Goal: Transaction & Acquisition: Obtain resource

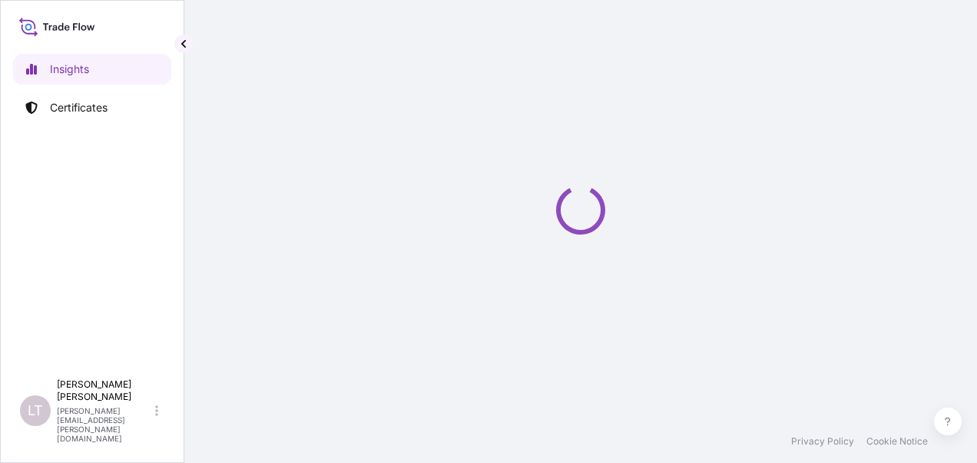
select select "2025"
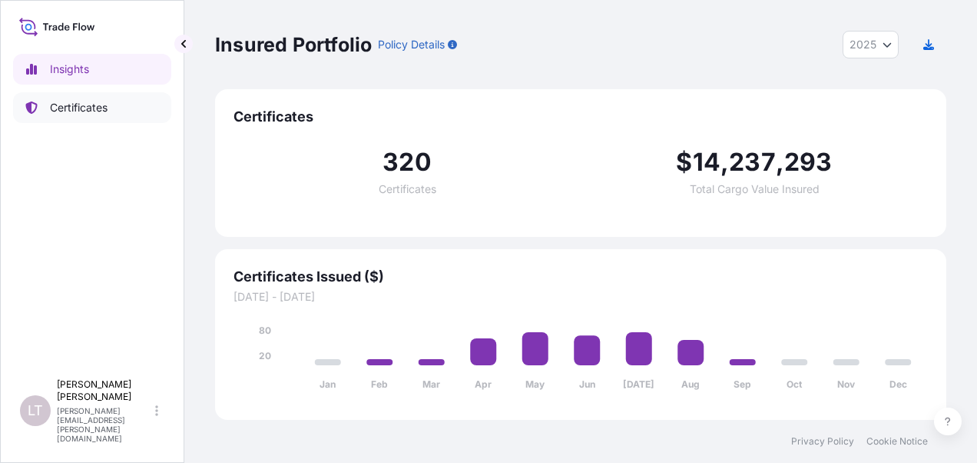
click at [71, 106] on p "Certificates" at bounding box center [79, 107] width 58 height 15
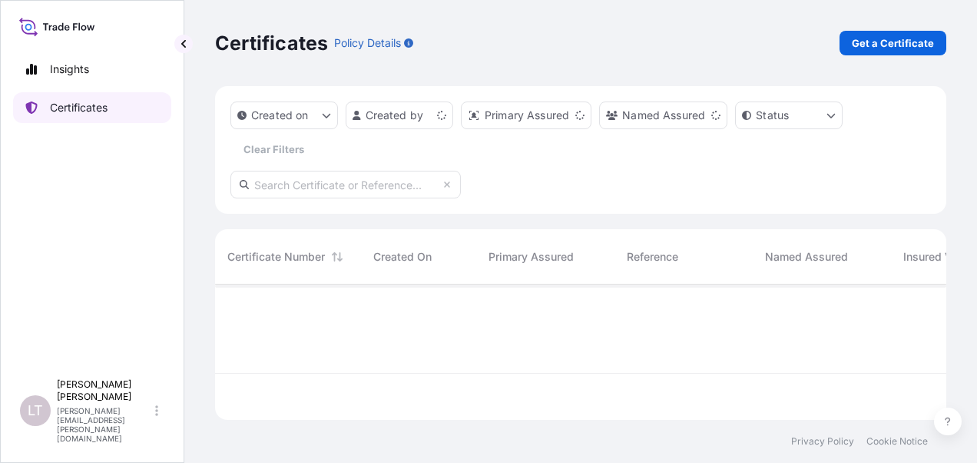
scroll to position [132, 719]
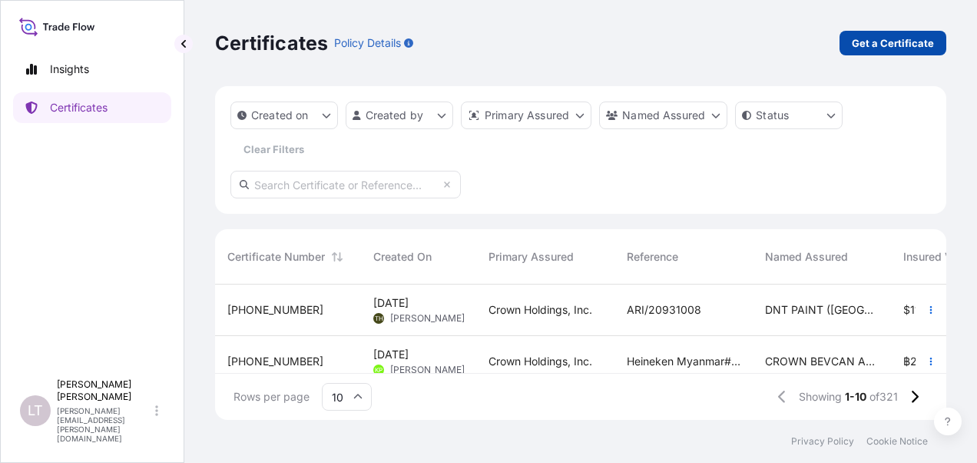
click at [881, 48] on p "Get a Certificate" at bounding box center [893, 42] width 82 height 15
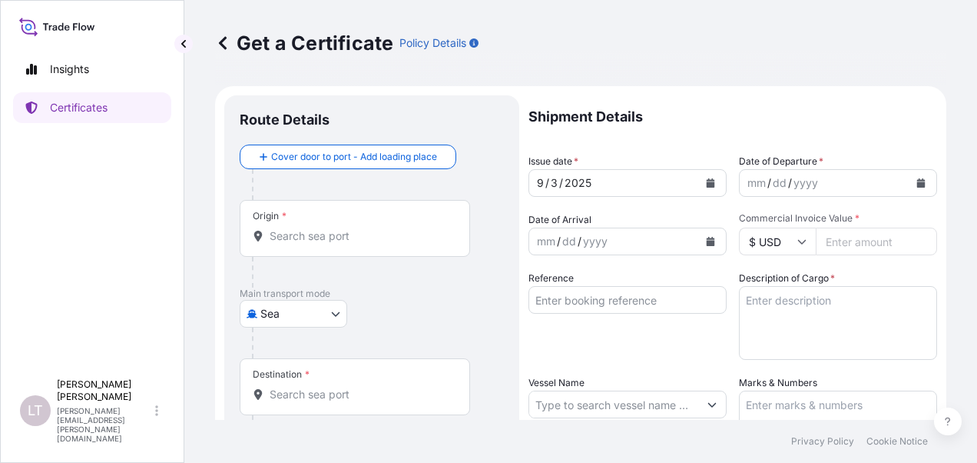
click at [316, 314] on body "Insights Certificates LT Luong Thao Nguyen luong.thao-nguyen@crowncork.com.vn G…" at bounding box center [488, 231] width 977 height 463
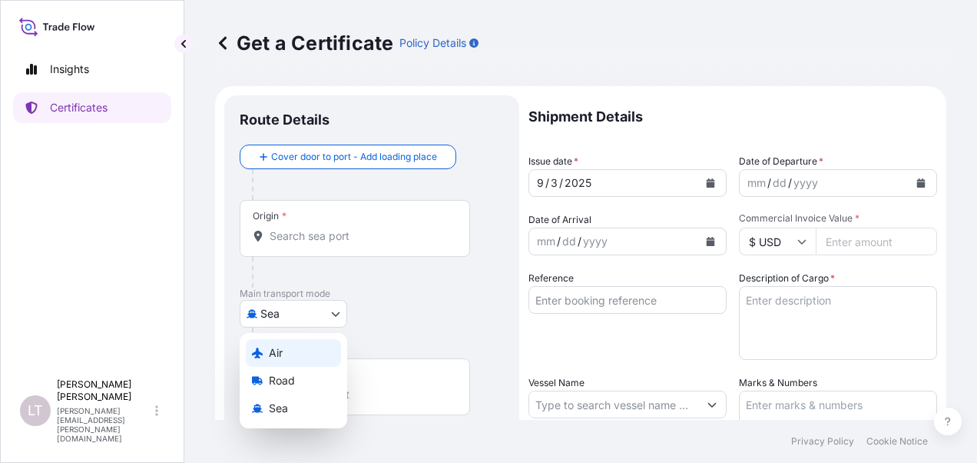
click at [292, 350] on div "Air" at bounding box center [293, 353] width 95 height 28
select select "Air"
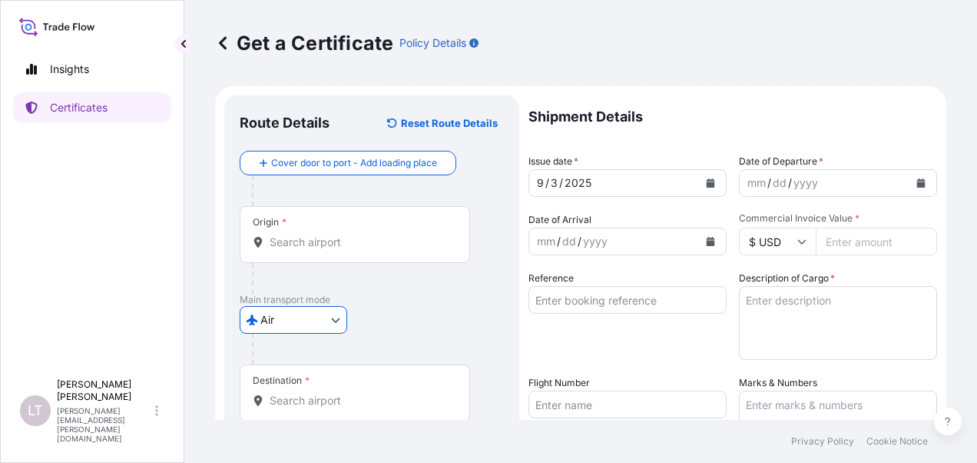
drag, startPoint x: 293, startPoint y: 237, endPoint x: 283, endPoint y: 230, distance: 12.6
click at [294, 237] on input "Origin *" at bounding box center [360, 241] width 181 height 15
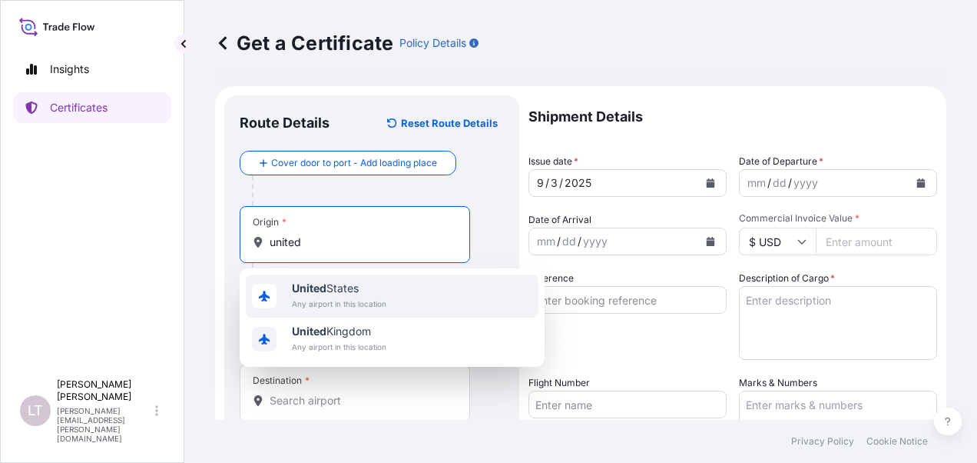
click at [341, 289] on span "United States" at bounding box center [339, 287] width 95 height 15
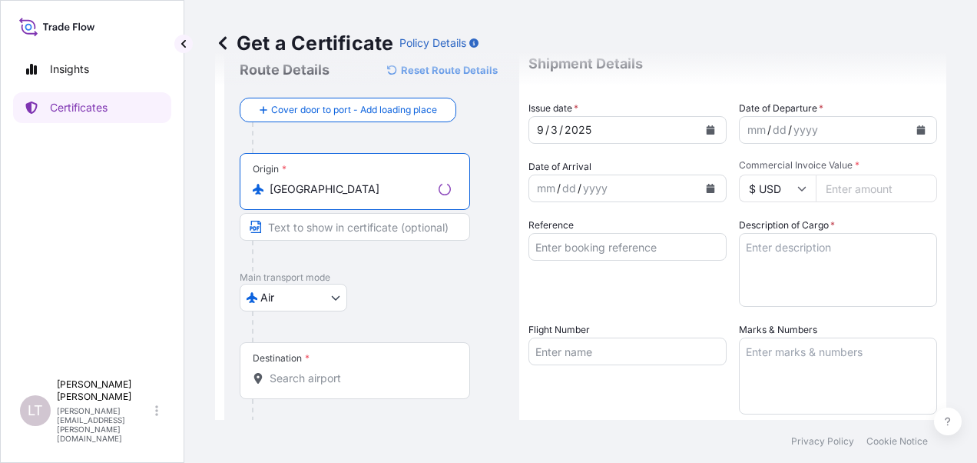
scroll to position [77, 0]
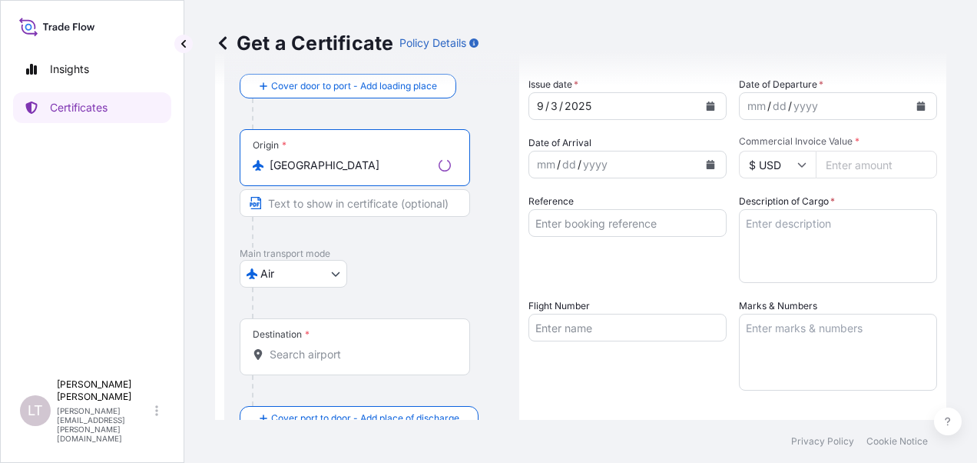
type input "United States"
click at [299, 360] on input "Destination *" at bounding box center [360, 354] width 181 height 15
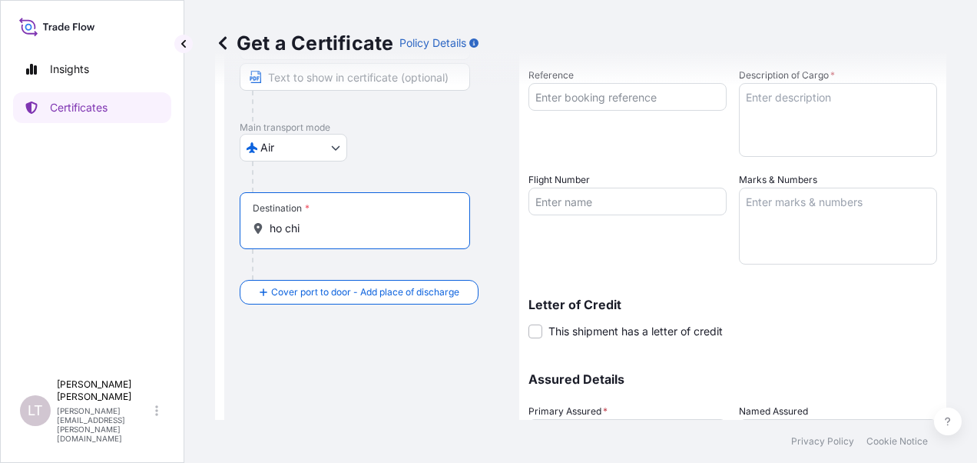
scroll to position [231, 0]
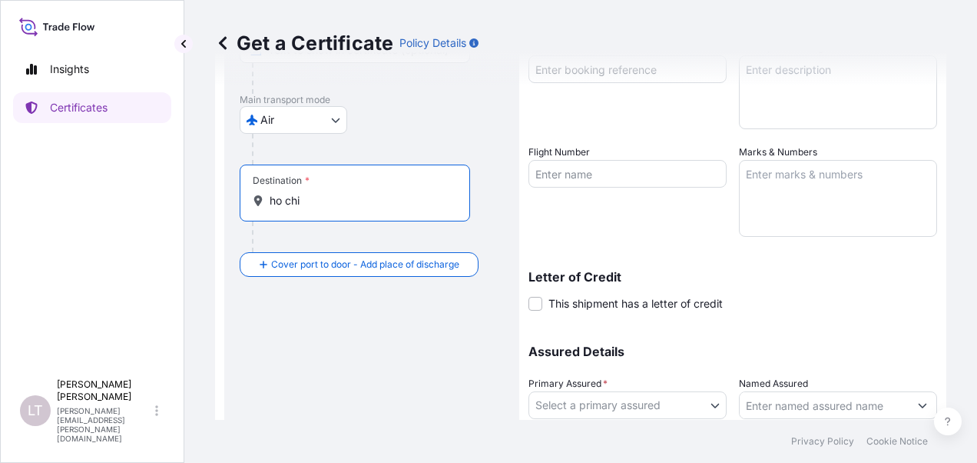
click at [330, 201] on input "ho chi" at bounding box center [360, 200] width 181 height 15
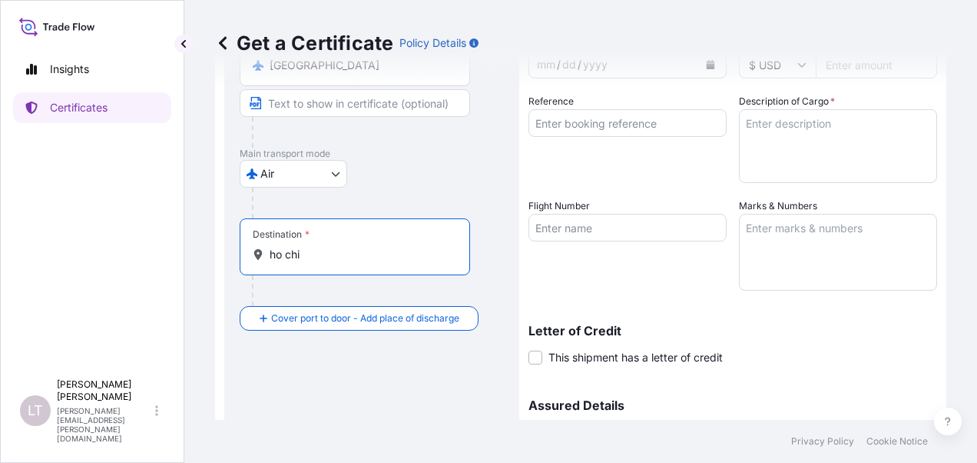
scroll to position [154, 0]
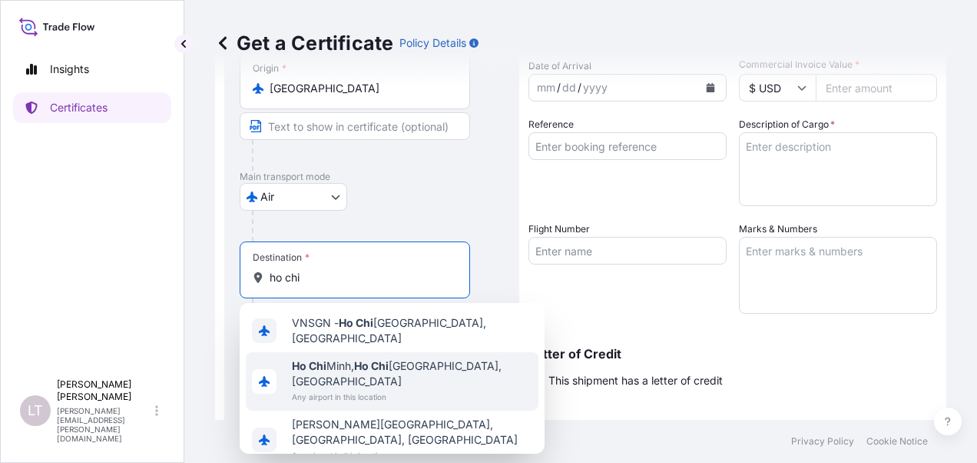
click at [384, 389] on span "Any airport in this location" at bounding box center [412, 396] width 241 height 15
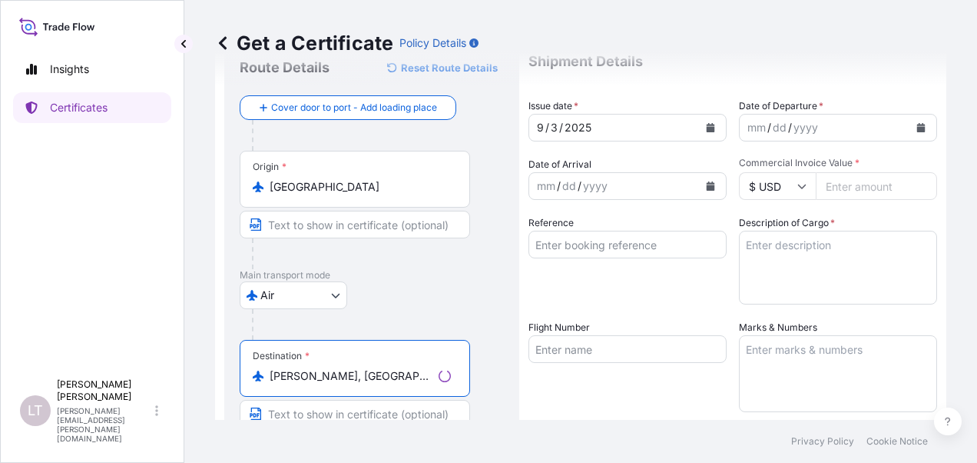
scroll to position [0, 0]
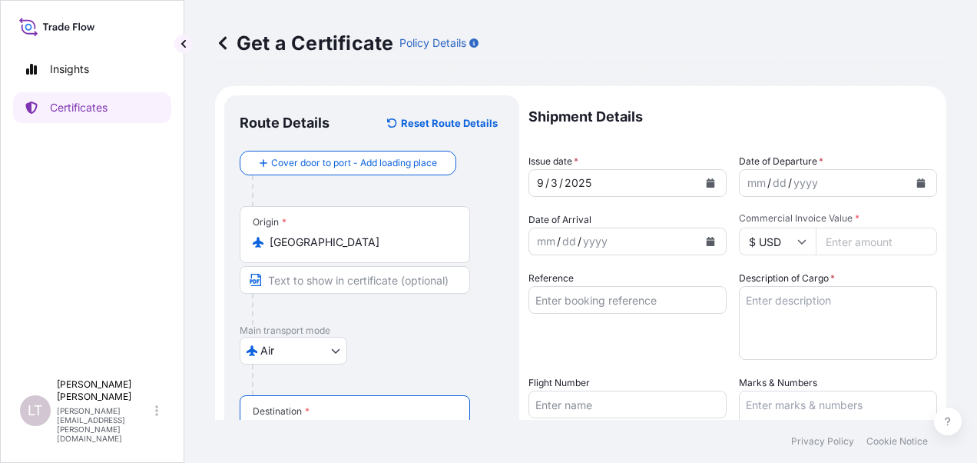
type input "Ho Chi Minh, Ho Chi Minh City, Vietnam"
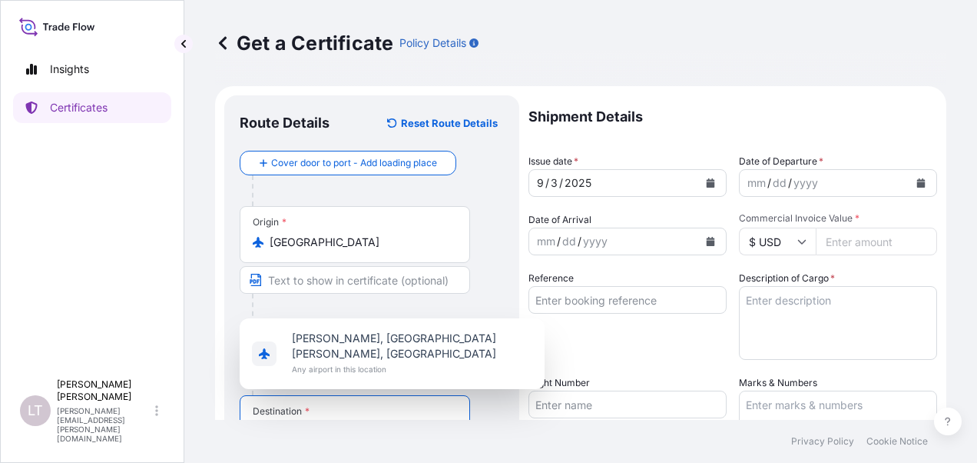
click at [699, 183] on button "Calendar" at bounding box center [710, 183] width 25 height 25
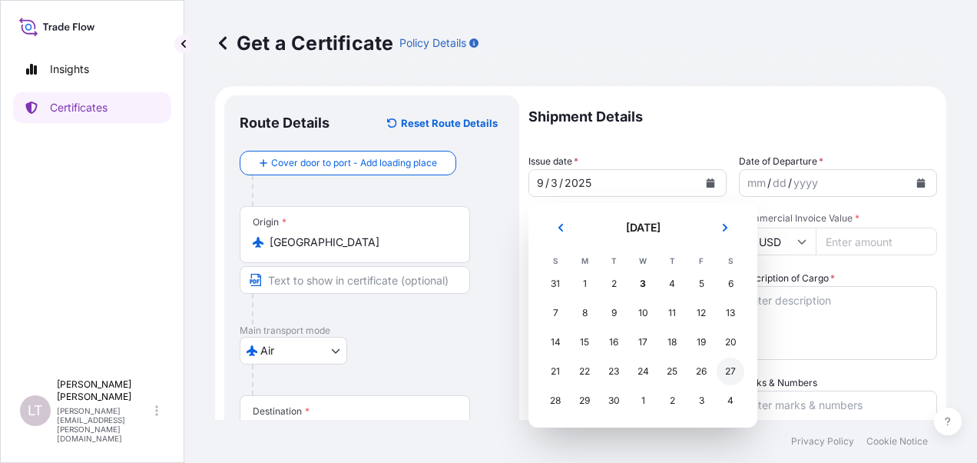
click at [732, 370] on div "27" at bounding box center [731, 371] width 28 height 28
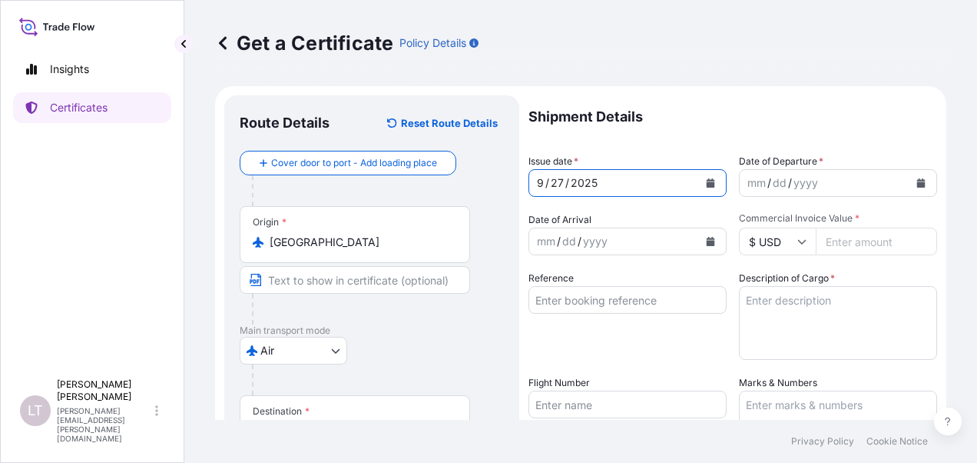
click at [699, 179] on button "Calendar" at bounding box center [710, 183] width 25 height 25
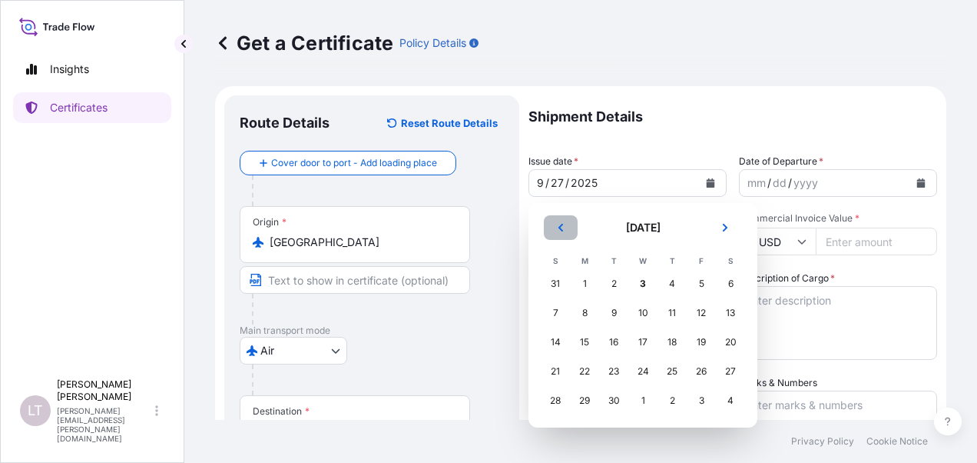
click at [562, 227] on icon "Previous" at bounding box center [560, 227] width 9 height 9
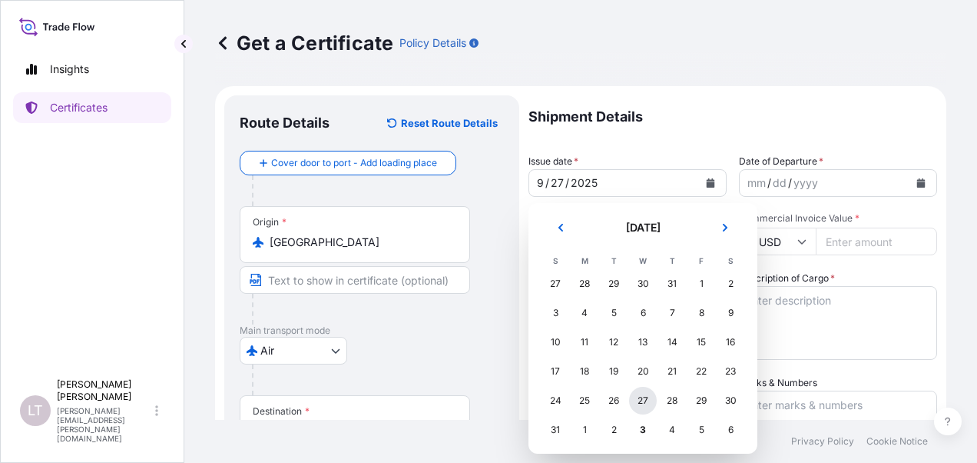
click at [645, 397] on div "27" at bounding box center [643, 401] width 28 height 28
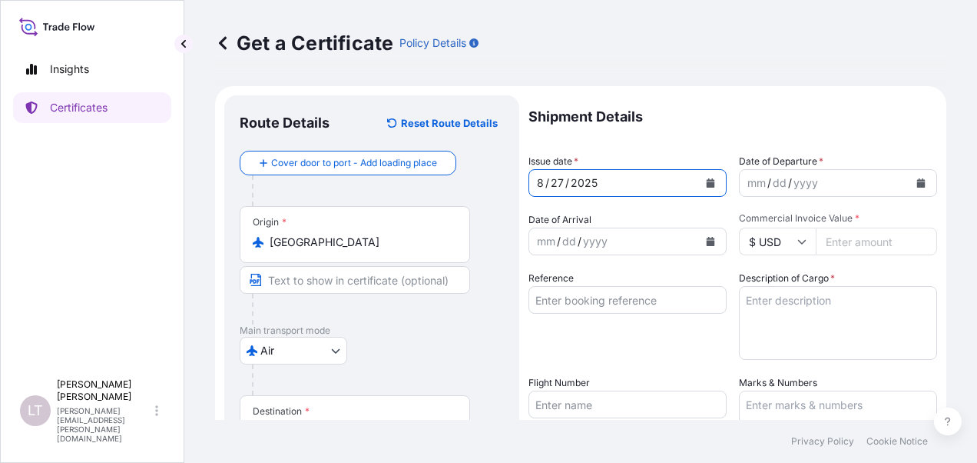
click at [917, 182] on icon "Calendar" at bounding box center [921, 182] width 8 height 9
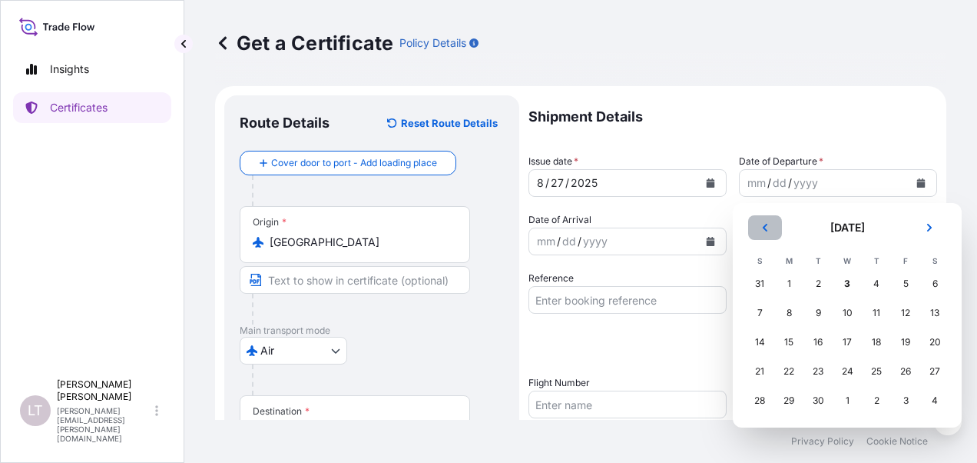
click at [771, 226] on button "Previous" at bounding box center [765, 227] width 34 height 25
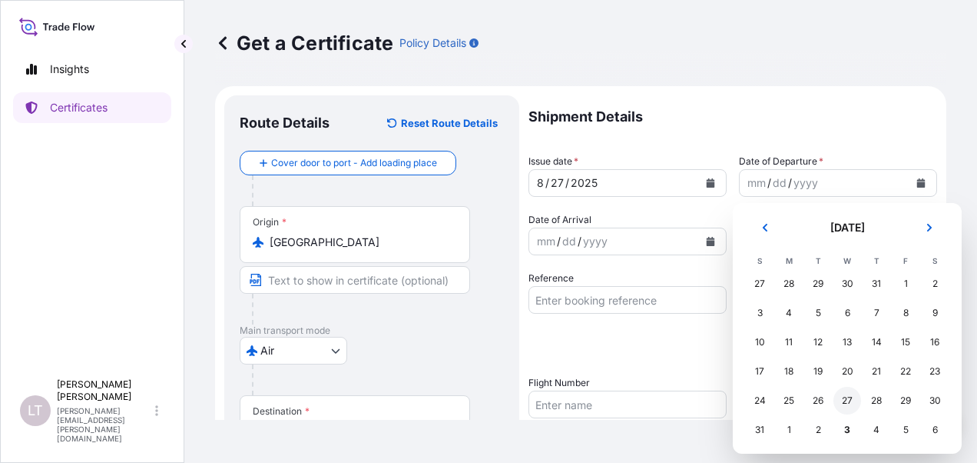
click at [854, 401] on div "27" at bounding box center [848, 401] width 28 height 28
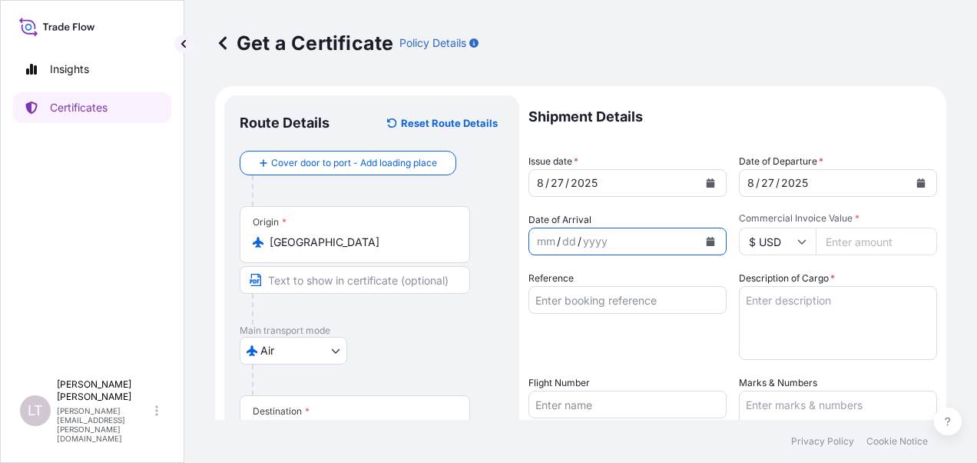
click at [707, 240] on icon "Calendar" at bounding box center [710, 241] width 9 height 9
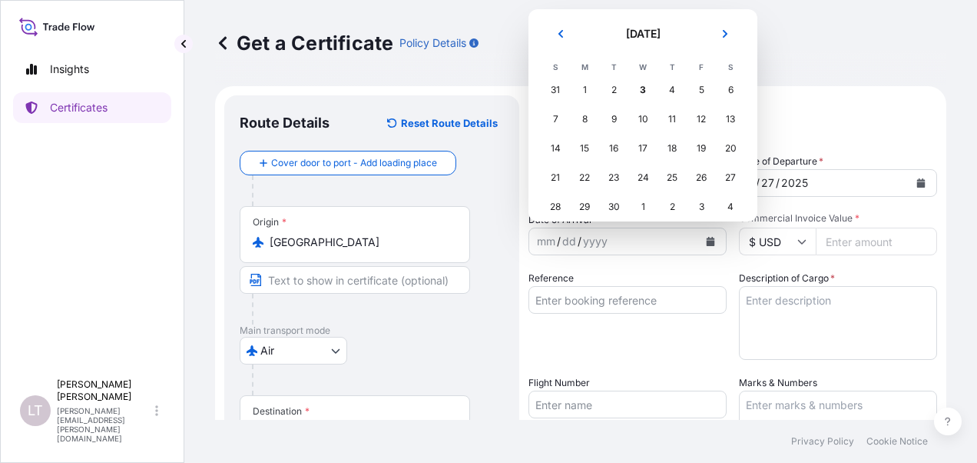
click at [555, 92] on div "31" at bounding box center [556, 90] width 28 height 28
click at [555, 88] on div "31" at bounding box center [556, 90] width 28 height 28
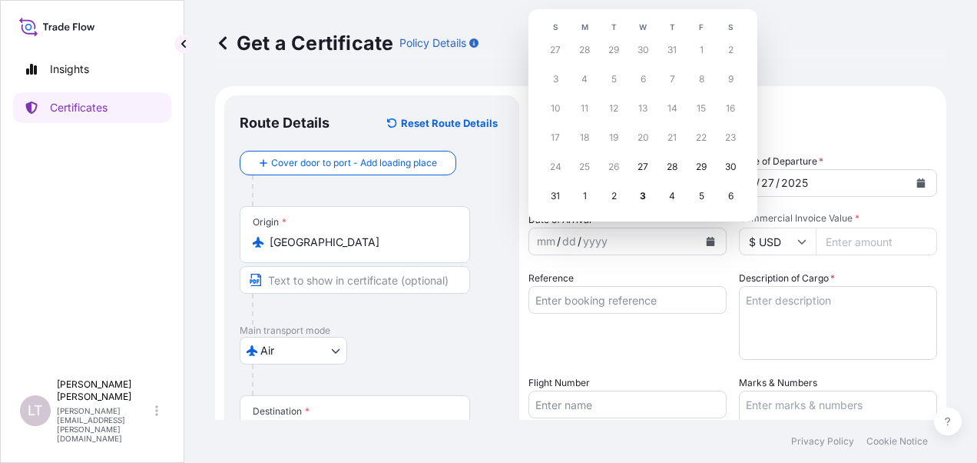
scroll to position [41, 0]
click at [554, 195] on div "31" at bounding box center [556, 195] width 28 height 28
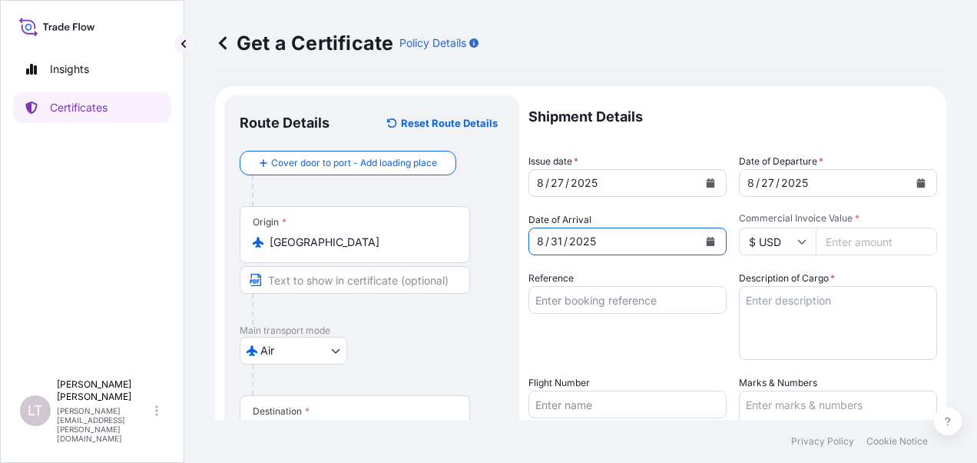
click at [858, 247] on input "Commercial Invoice Value *" at bounding box center [876, 241] width 121 height 28
type input "10214.4"
click at [586, 298] on input "Reference" at bounding box center [628, 300] width 198 height 28
paste input "3497514"
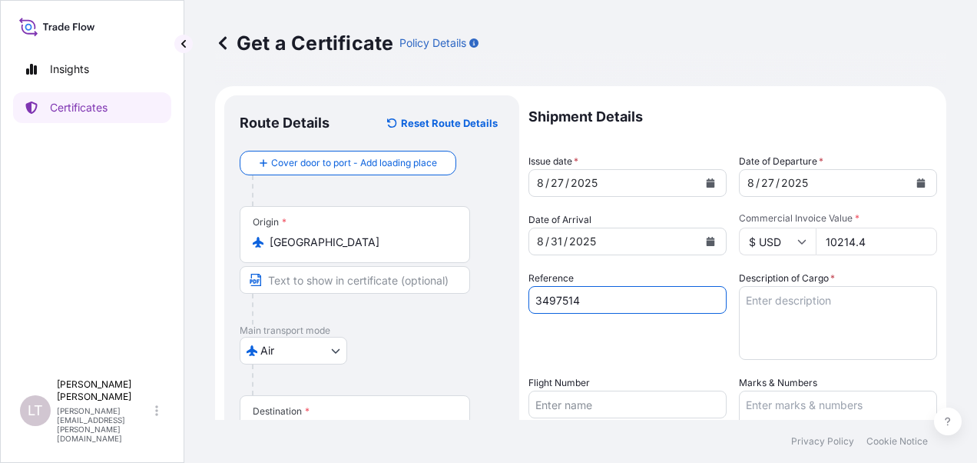
type input "3497514"
click at [771, 298] on textarea "Description of Cargo *" at bounding box center [838, 323] width 198 height 74
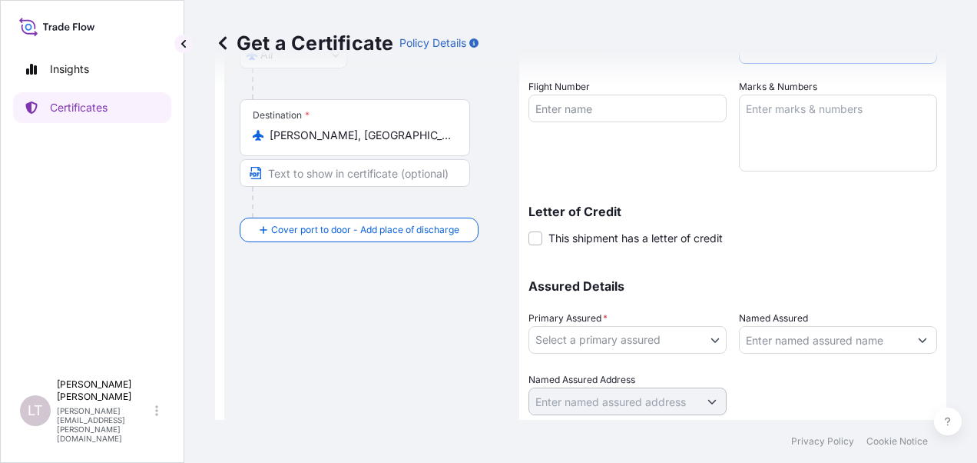
scroll to position [343, 0]
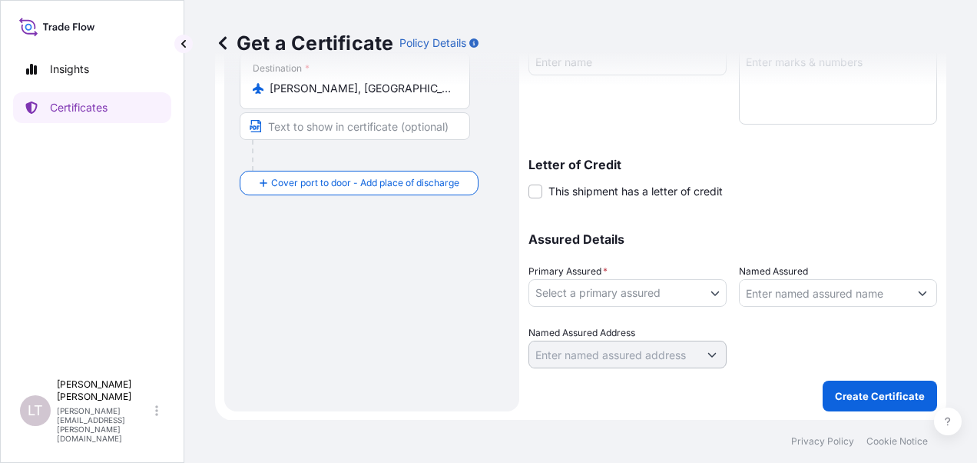
type textarea "SPARE PARTS"
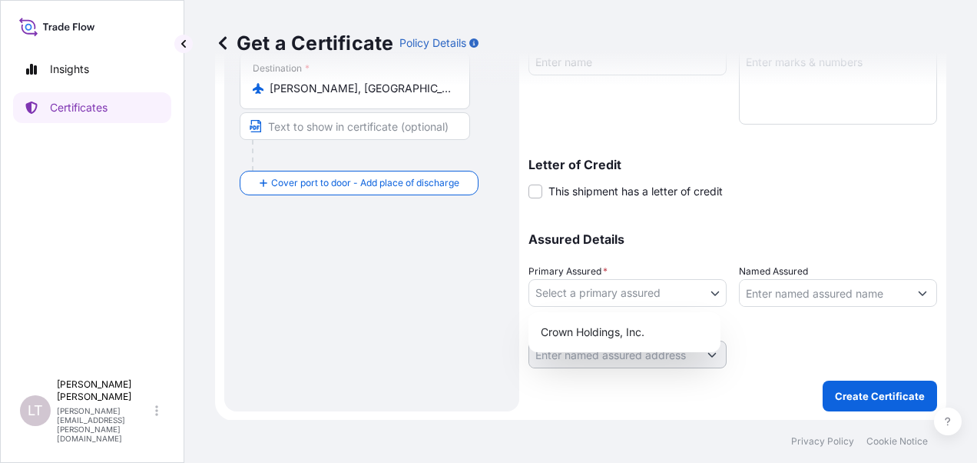
click at [618, 283] on body "Insights Certificates LT Luong Thao Nguyen luong.thao-nguyen@crowncork.com.vn G…" at bounding box center [488, 231] width 977 height 463
click at [632, 340] on div "Crown Holdings, Inc." at bounding box center [625, 332] width 180 height 28
select select "31483"
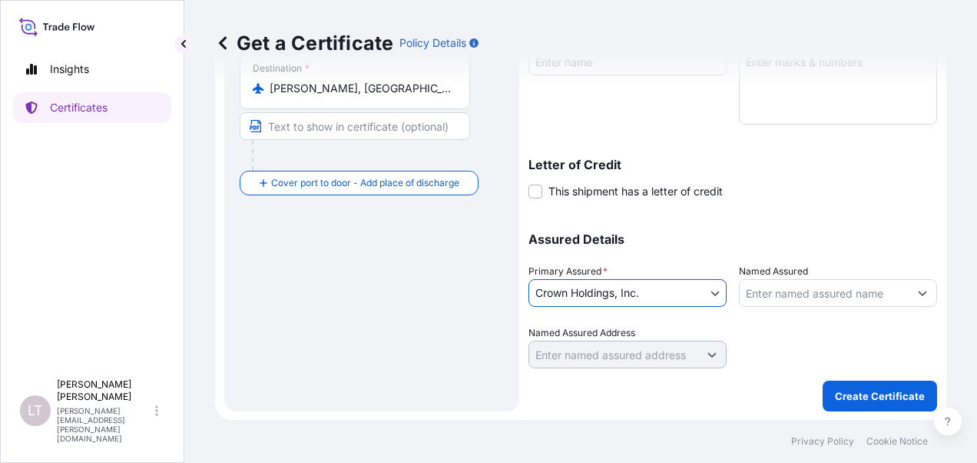
click at [756, 290] on input "Named Assured" at bounding box center [824, 293] width 169 height 28
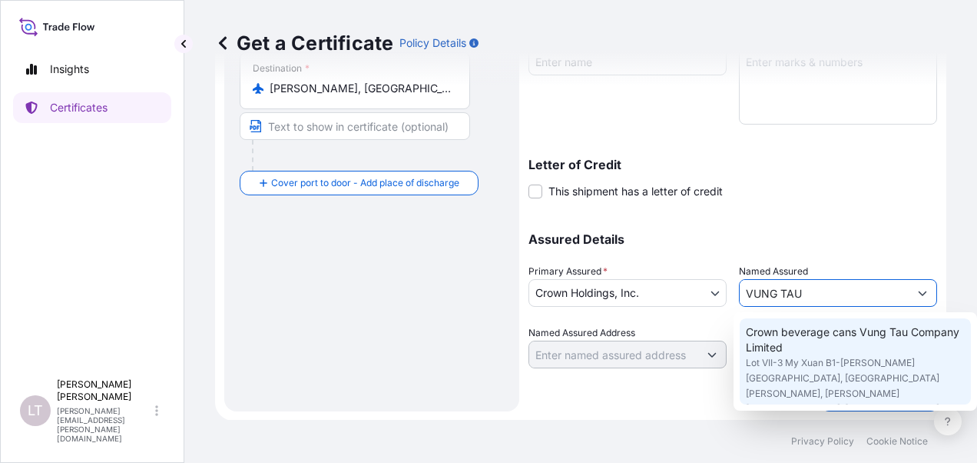
click at [782, 344] on span "Crown beverage cans Vung Tau Company Limited" at bounding box center [855, 339] width 219 height 31
type input "Crown beverage cans Vung Tau Company Limited"
type input "Lot VII-3 My Xuan B1-Tien Hung Industrial Park, My Xuan ward, Phu My Town"
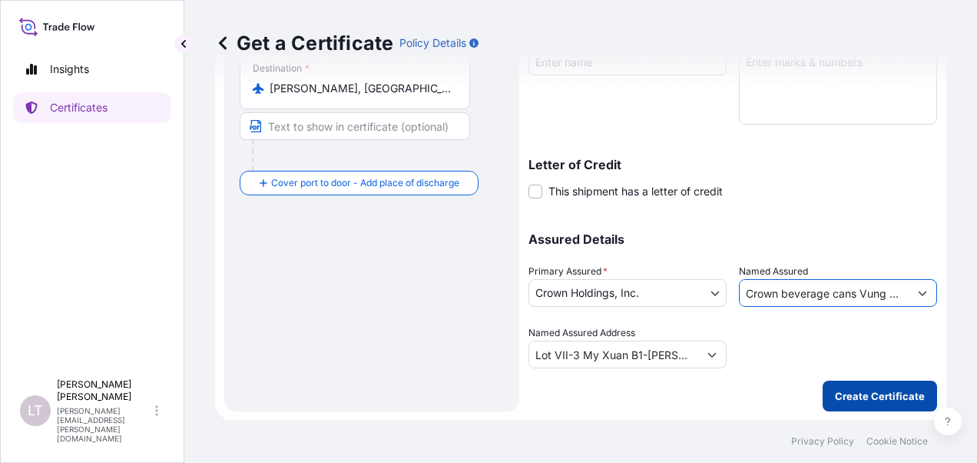
type input "Crown beverage cans Vung Tau Company Limited"
click at [846, 393] on p "Create Certificate" at bounding box center [880, 395] width 90 height 15
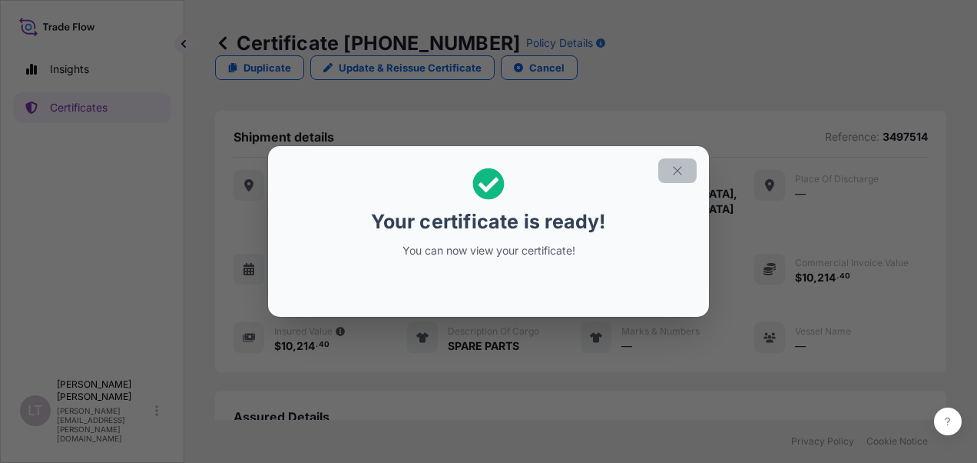
click at [672, 171] on icon "button" at bounding box center [678, 171] width 14 height 14
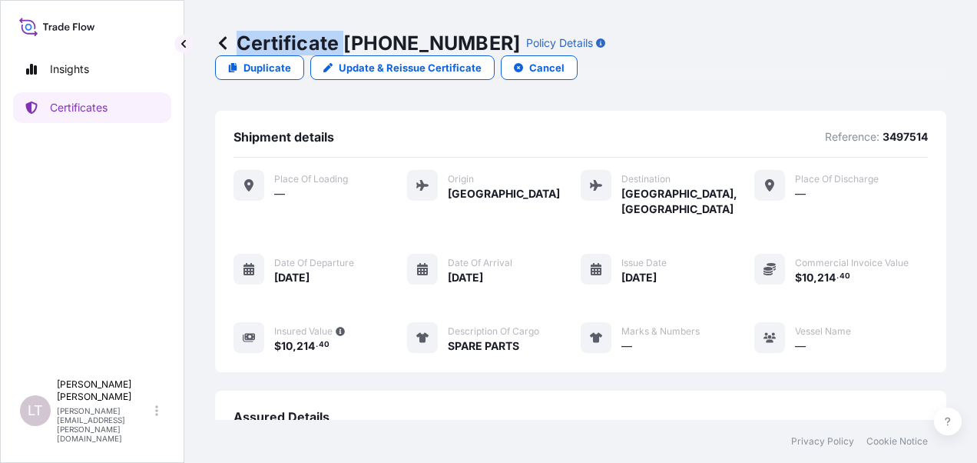
drag, startPoint x: 345, startPoint y: 46, endPoint x: 466, endPoint y: 45, distance: 121.4
click at [466, 45] on div "Certificate 31483-332-1 Policy Details" at bounding box center [410, 43] width 390 height 25
copy p "Certificate"
drag, startPoint x: 466, startPoint y: 45, endPoint x: 404, endPoint y: 48, distance: 62.3
click at [463, 46] on p "Certificate 31483-332-1" at bounding box center [367, 43] width 305 height 25
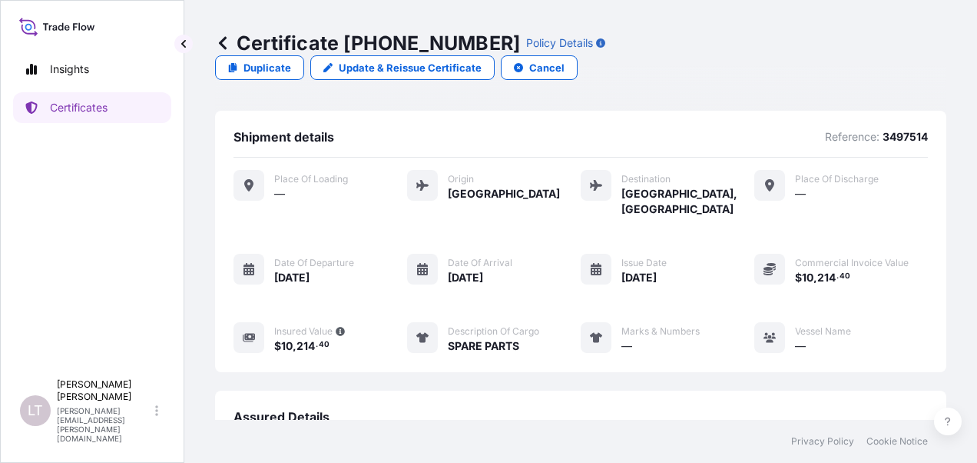
click at [347, 45] on p "Certificate 31483-332-1" at bounding box center [367, 43] width 305 height 25
click at [346, 45] on p "Certificate 31483-332-1" at bounding box center [367, 43] width 305 height 25
click at [361, 38] on p "Certificate 31483-332-1" at bounding box center [367, 43] width 305 height 25
drag, startPoint x: 346, startPoint y: 41, endPoint x: 470, endPoint y: 43, distance: 124.5
click at [470, 43] on div "Certificate 31483-332-1 Policy Details" at bounding box center [410, 43] width 390 height 25
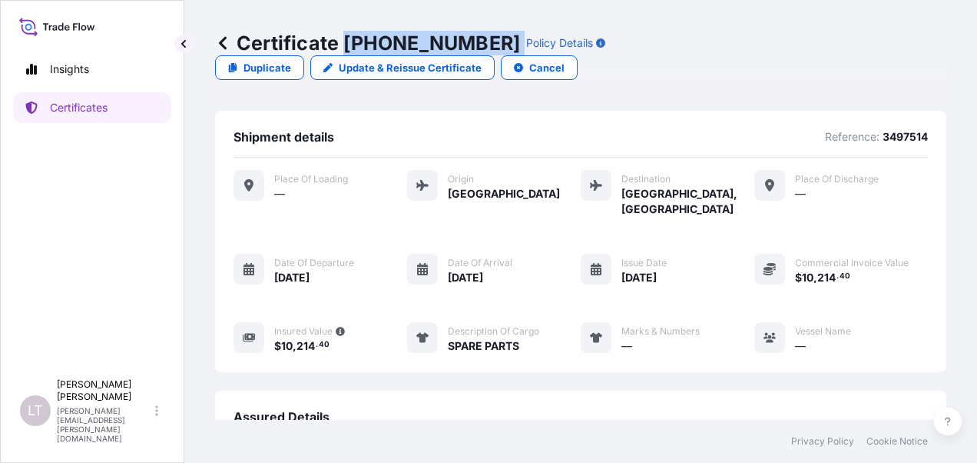
copy p "31483-332-1"
click at [219, 38] on icon at bounding box center [222, 42] width 15 height 15
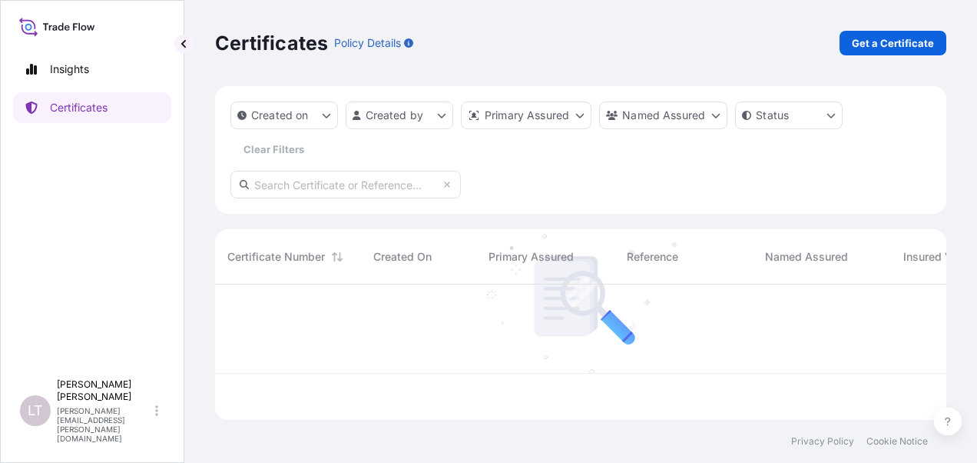
scroll to position [132, 719]
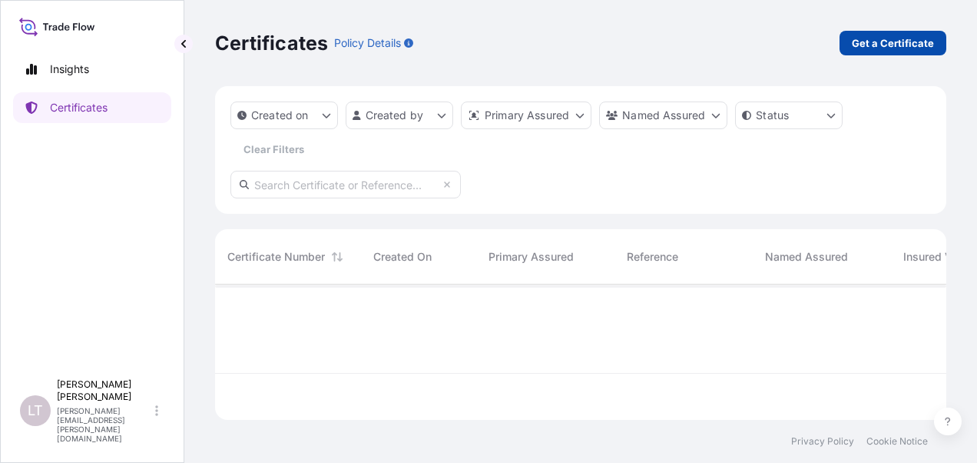
click at [874, 51] on link "Get a Certificate" at bounding box center [893, 43] width 107 height 25
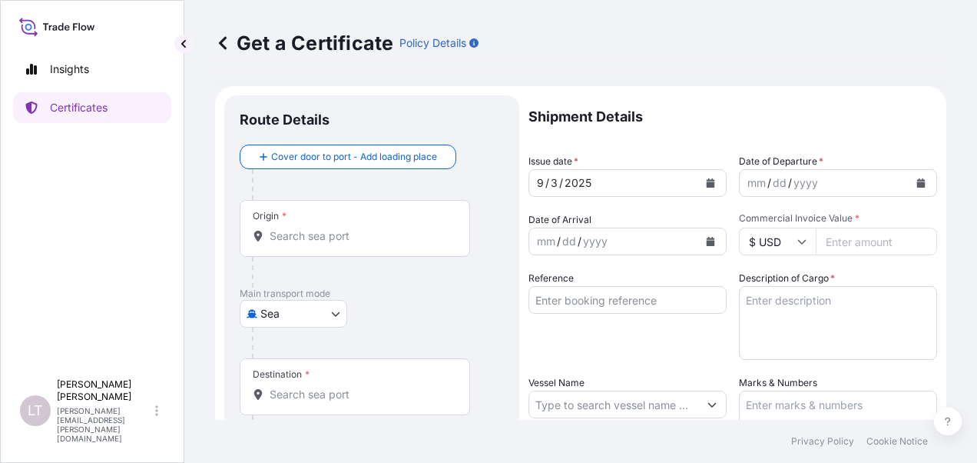
click at [278, 309] on body "Insights Certificates LT Luong Thao Nguyen luong.thao-nguyen@crowncork.com.vn G…" at bounding box center [488, 231] width 977 height 463
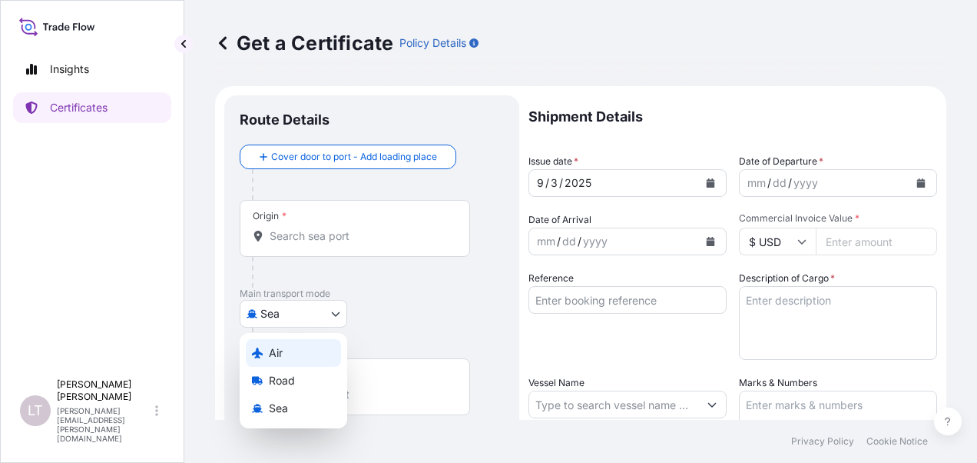
click at [297, 353] on div "Air" at bounding box center [293, 353] width 95 height 28
select select "Air"
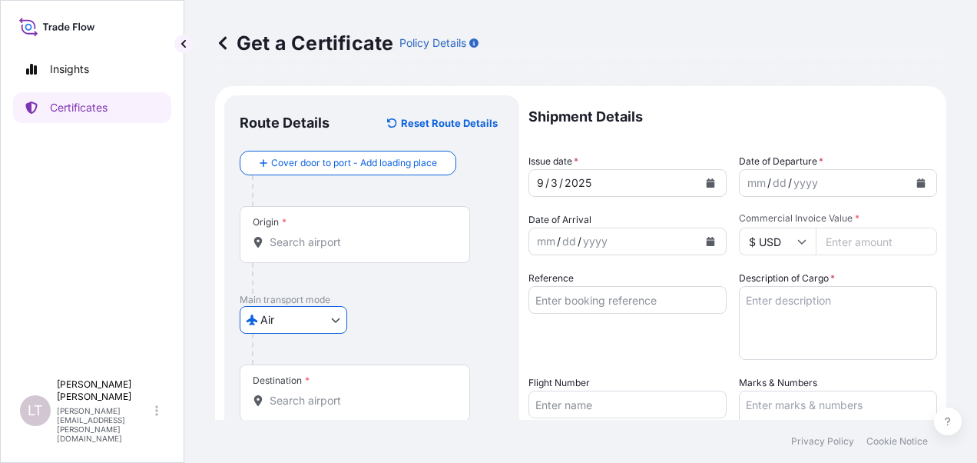
click at [297, 244] on input "Origin *" at bounding box center [360, 241] width 181 height 15
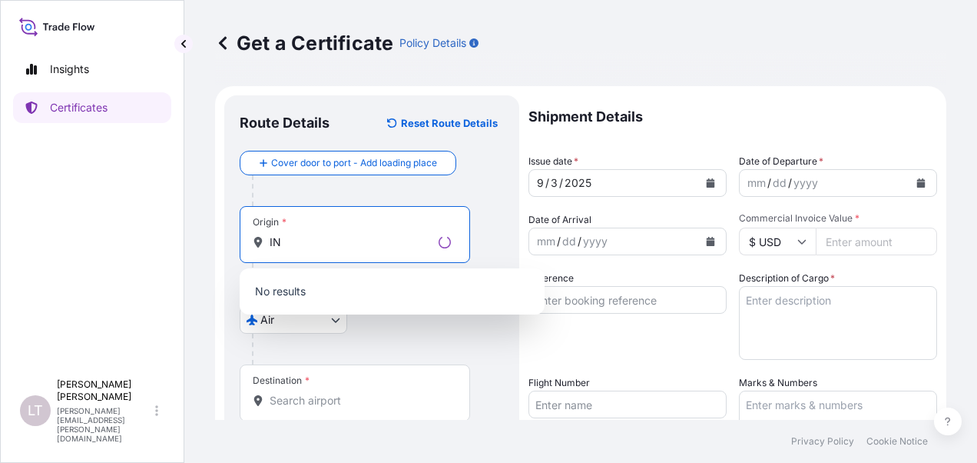
type input "I"
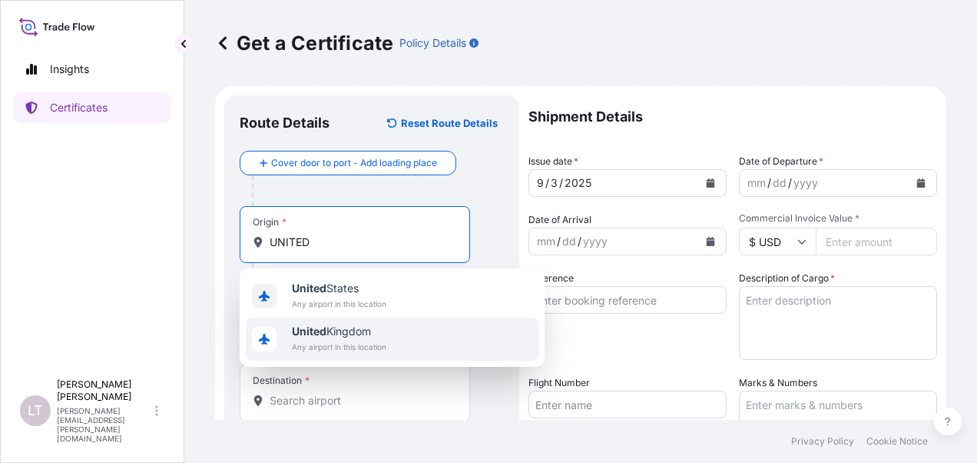
click at [351, 330] on span "United Kingdom" at bounding box center [339, 331] width 95 height 15
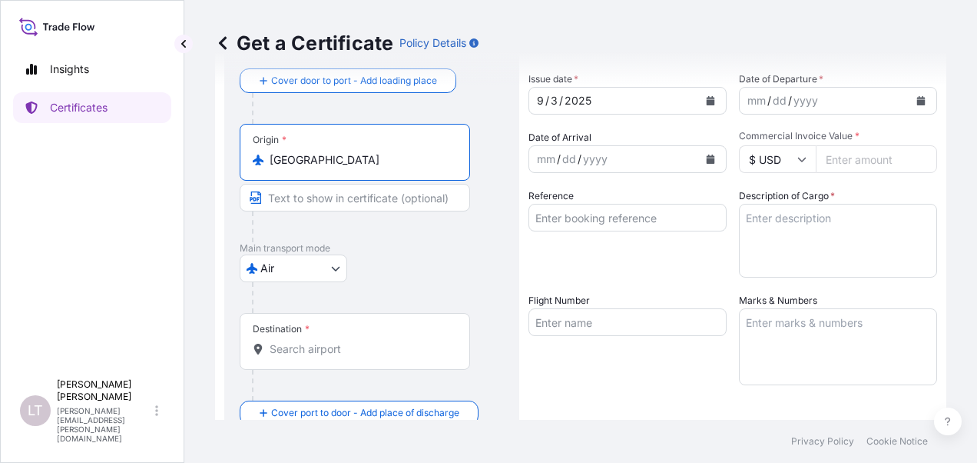
scroll to position [154, 0]
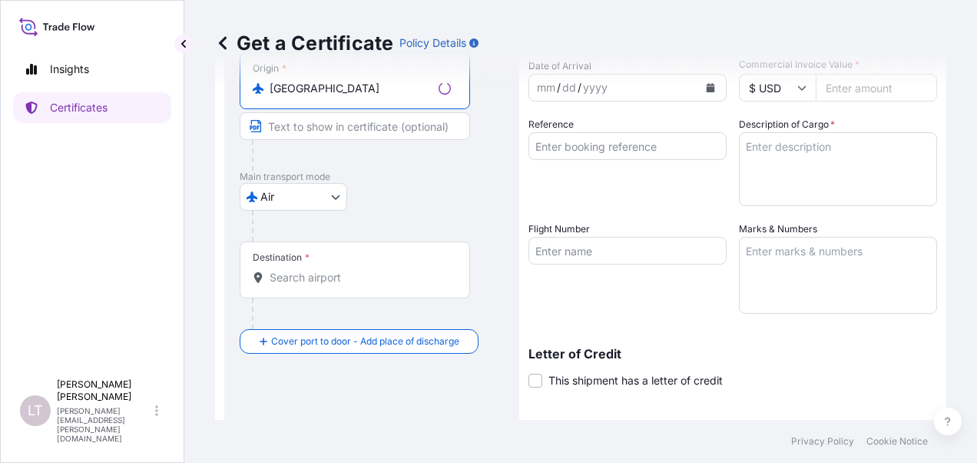
type input "United Kingdom"
click at [317, 272] on input "Destination *" at bounding box center [360, 277] width 181 height 15
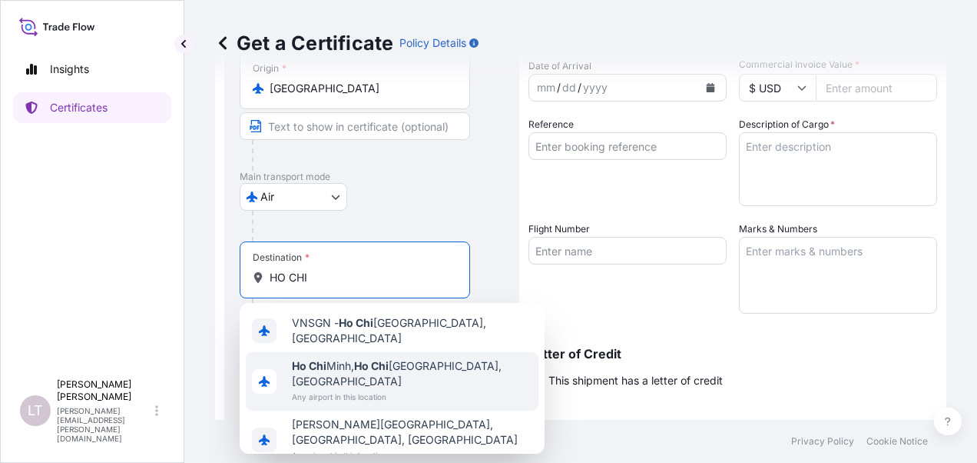
click at [343, 389] on span "Any airport in this location" at bounding box center [412, 396] width 241 height 15
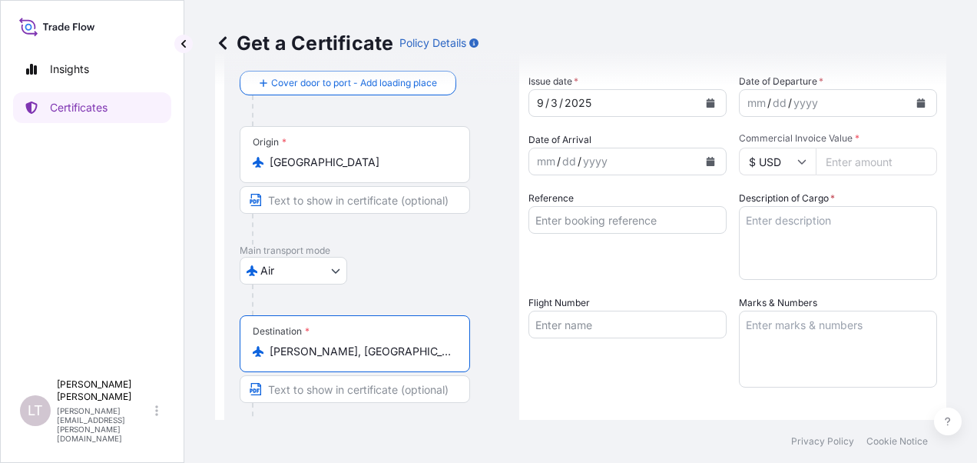
scroll to position [0, 0]
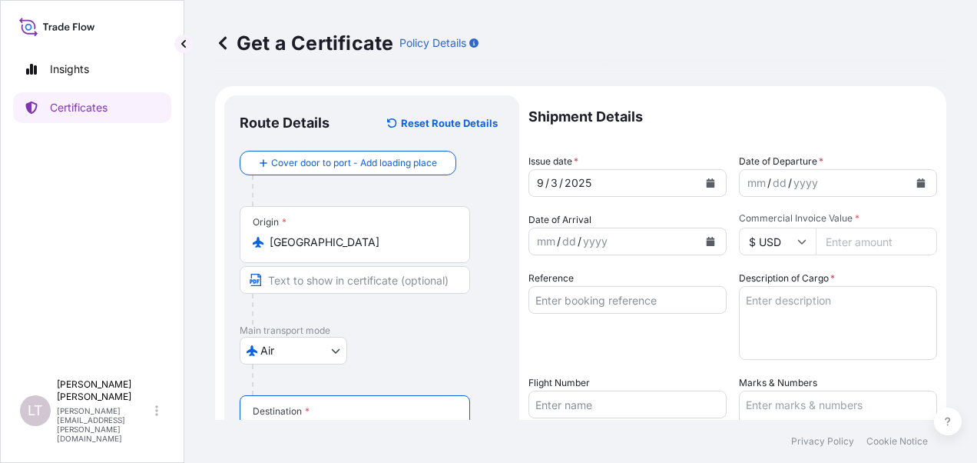
type input "Ho Chi Minh, Ho Chi Minh City, Vietnam"
click at [712, 181] on button "Calendar" at bounding box center [710, 183] width 25 height 25
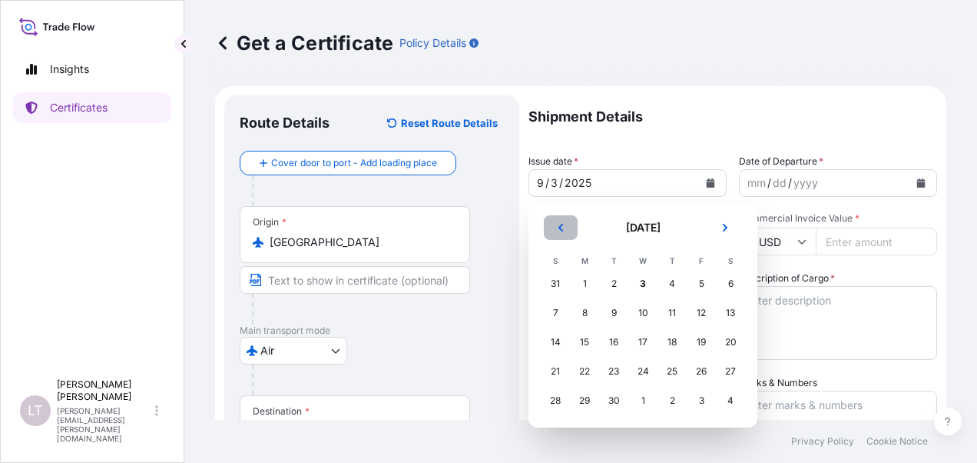
click at [559, 227] on icon "Previous" at bounding box center [561, 228] width 5 height 8
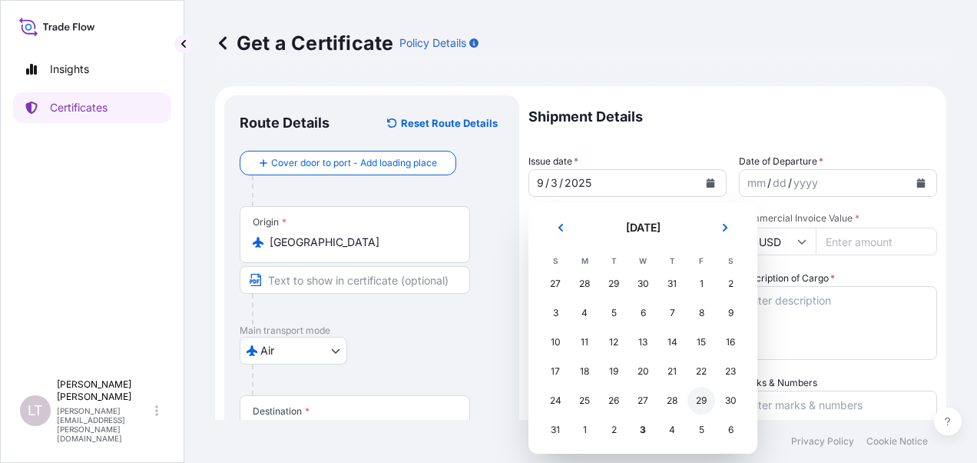
click at [704, 406] on div "29" at bounding box center [702, 401] width 28 height 28
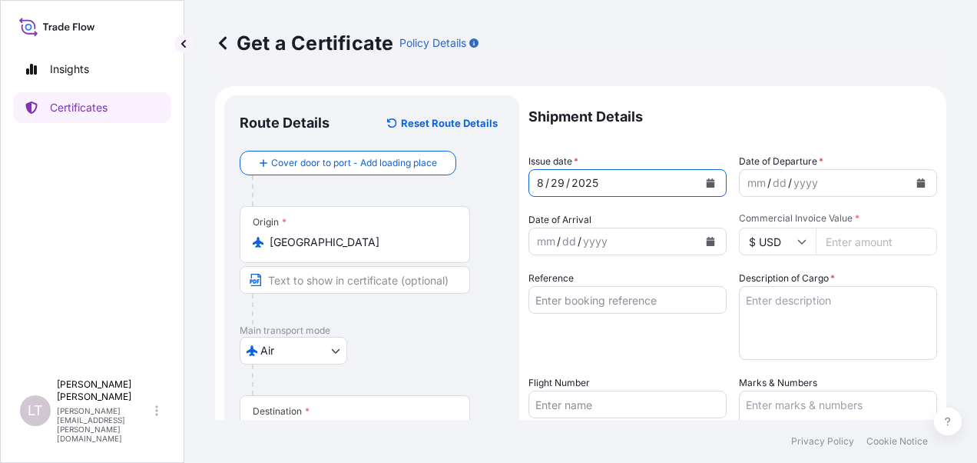
click at [917, 180] on icon "Calendar" at bounding box center [921, 182] width 8 height 9
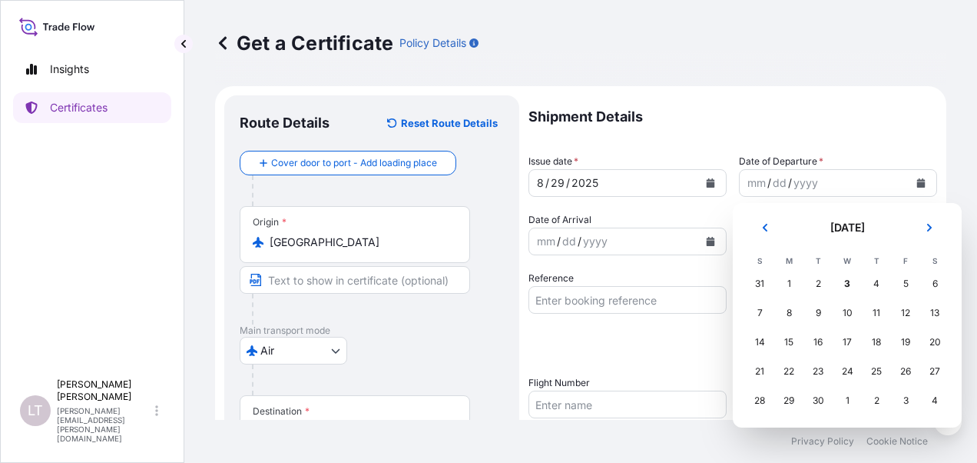
click at [873, 403] on div "2" at bounding box center [877, 401] width 28 height 28
click at [815, 285] on div "2" at bounding box center [819, 284] width 28 height 28
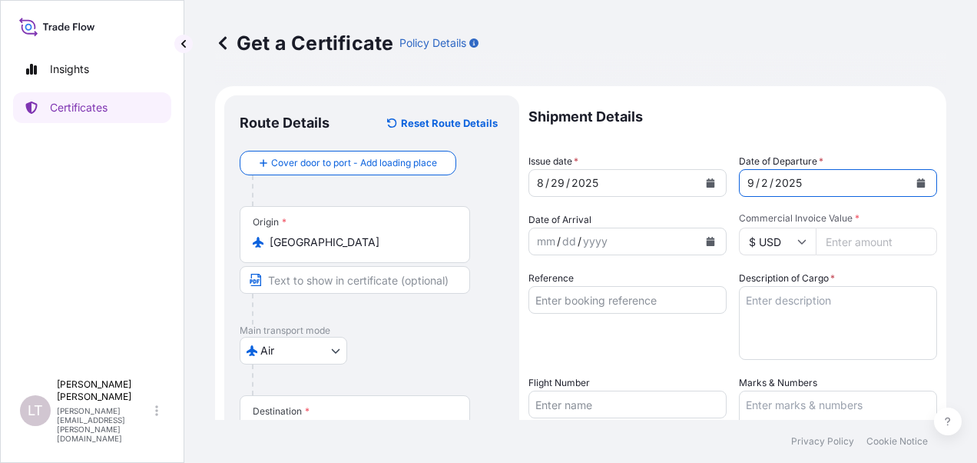
click at [708, 240] on icon "Calendar" at bounding box center [711, 241] width 8 height 9
click at [917, 184] on icon "Calendar" at bounding box center [921, 182] width 8 height 9
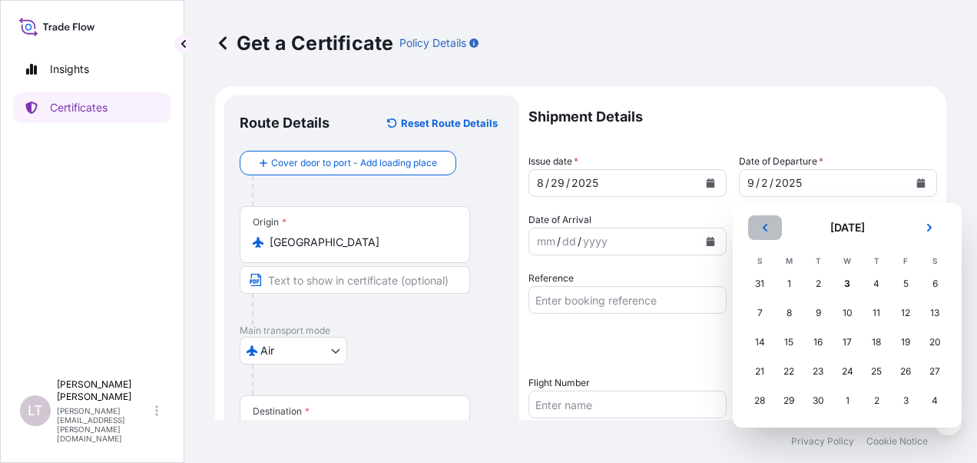
click at [775, 224] on button "Previous" at bounding box center [765, 227] width 34 height 25
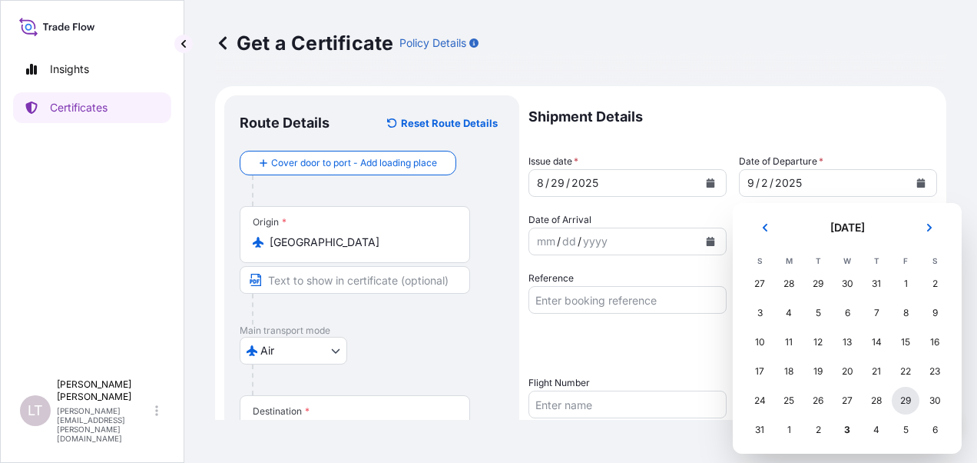
click at [908, 406] on div "29" at bounding box center [906, 401] width 28 height 28
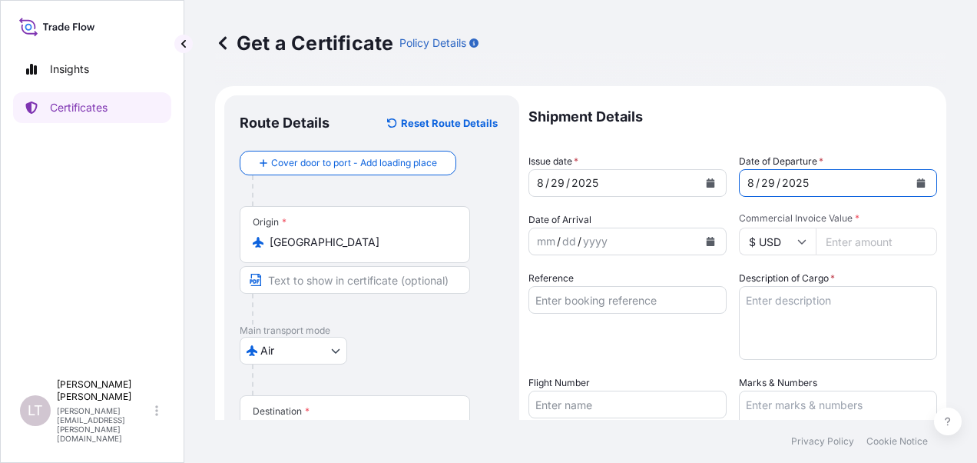
click at [712, 244] on button "Calendar" at bounding box center [710, 241] width 25 height 25
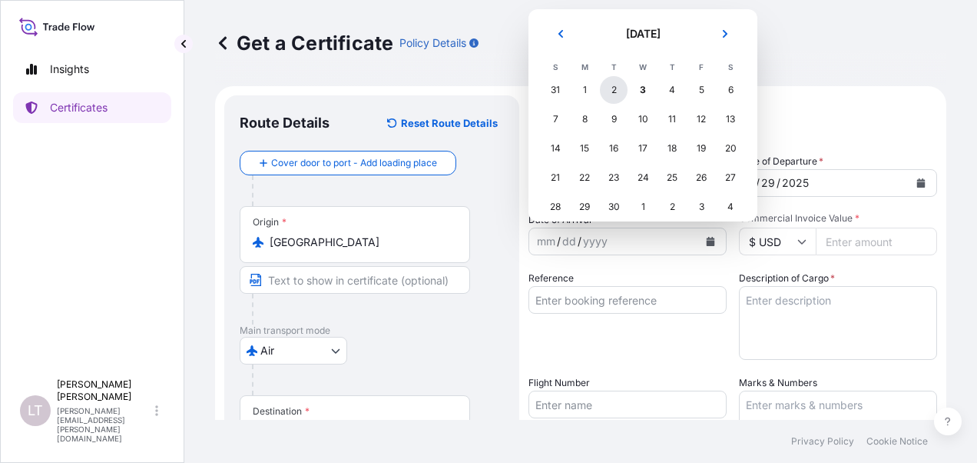
click at [614, 85] on div "2" at bounding box center [614, 90] width 28 height 28
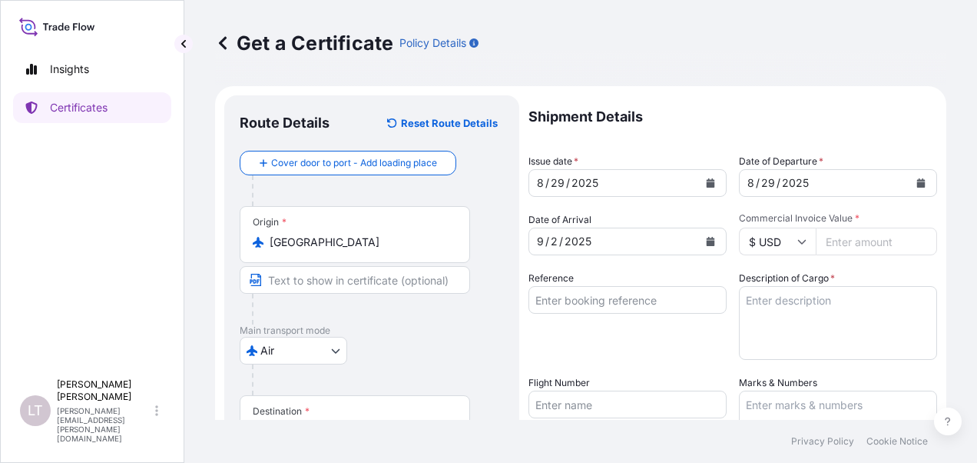
click at [845, 249] on input "Commercial Invoice Value *" at bounding box center [876, 241] width 121 height 28
type input "113880"
click at [639, 298] on input "Reference" at bounding box center [628, 300] width 198 height 28
paste input "MA2500472"
type input "MA2500472"
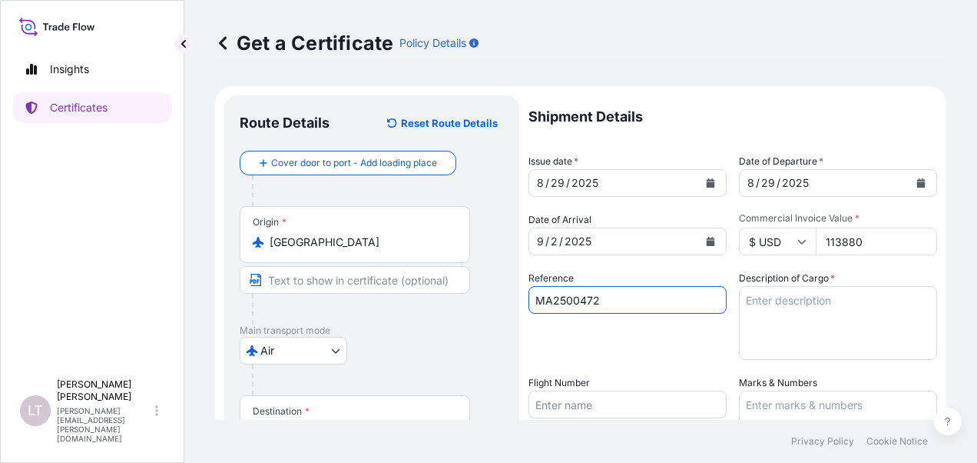
click at [771, 297] on textarea "Description of Cargo *" at bounding box center [838, 323] width 198 height 74
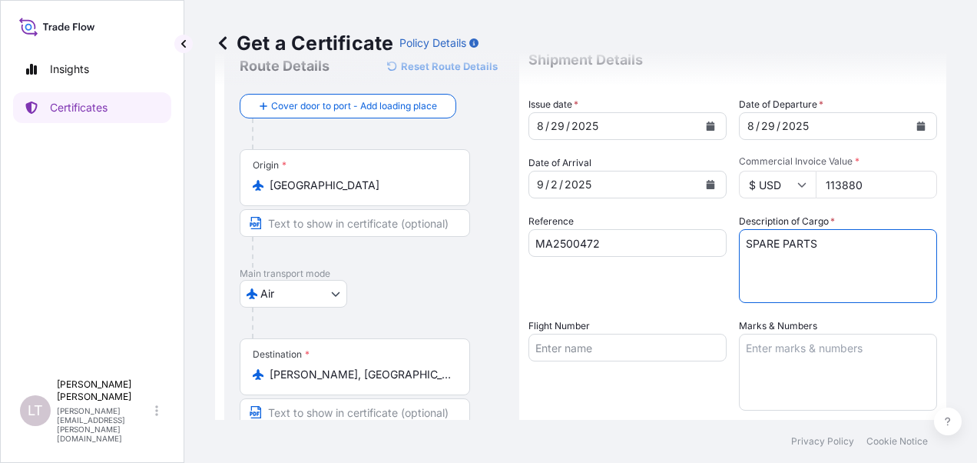
scroll to position [154, 0]
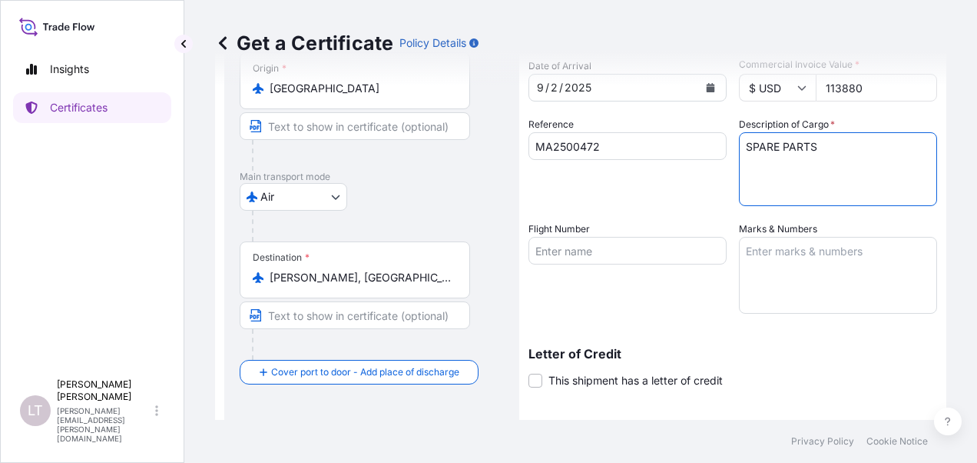
drag, startPoint x: 819, startPoint y: 144, endPoint x: 712, endPoint y: 148, distance: 107.6
click at [712, 148] on div "Shipment Details Issue date * 8 / 29 / 2025 Date of Departure * 8 / 29 / 2025 D…" at bounding box center [733, 250] width 409 height 616
paste textarea "CAN MAKING MACHINERY"
click at [744, 161] on textarea "CAN MAKING MACHINERY PARTS" at bounding box center [838, 169] width 198 height 74
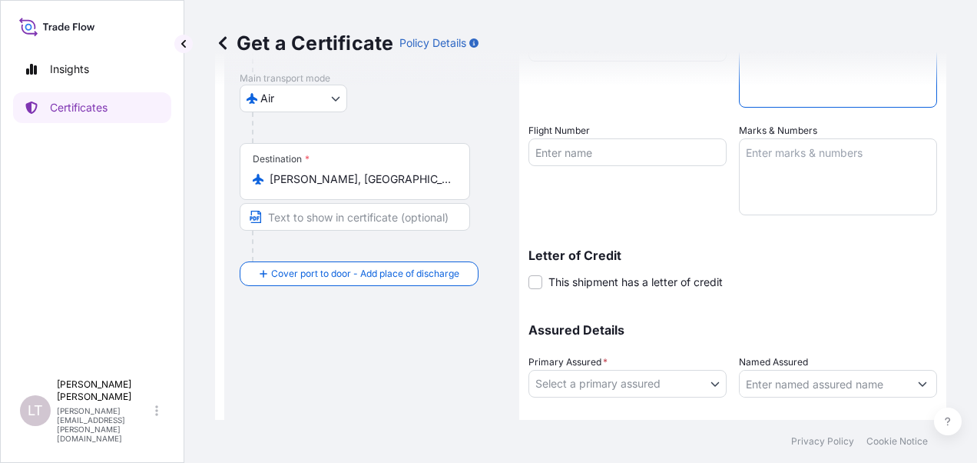
scroll to position [307, 0]
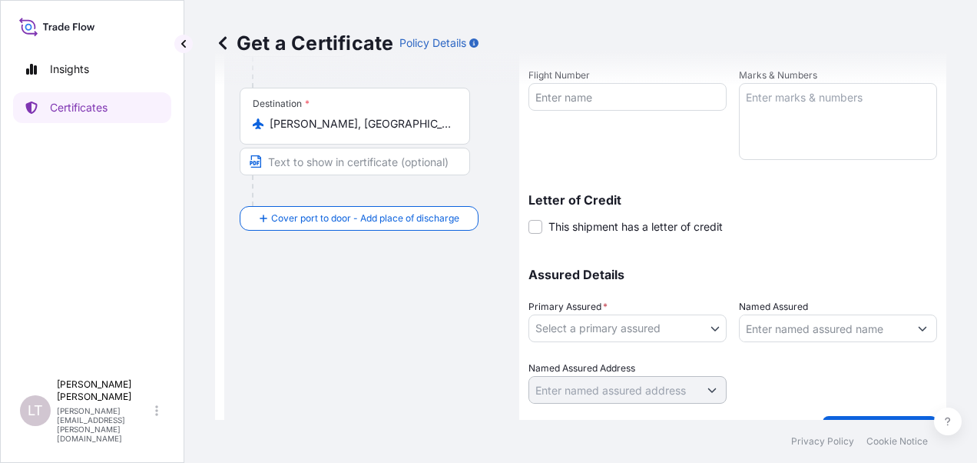
type textarea "CAN MAKING MACHINERY PARTS"
click at [564, 326] on body "Insights Certificates LT Luong Thao Nguyen luong.thao-nguyen@crowncork.com.vn G…" at bounding box center [488, 231] width 977 height 463
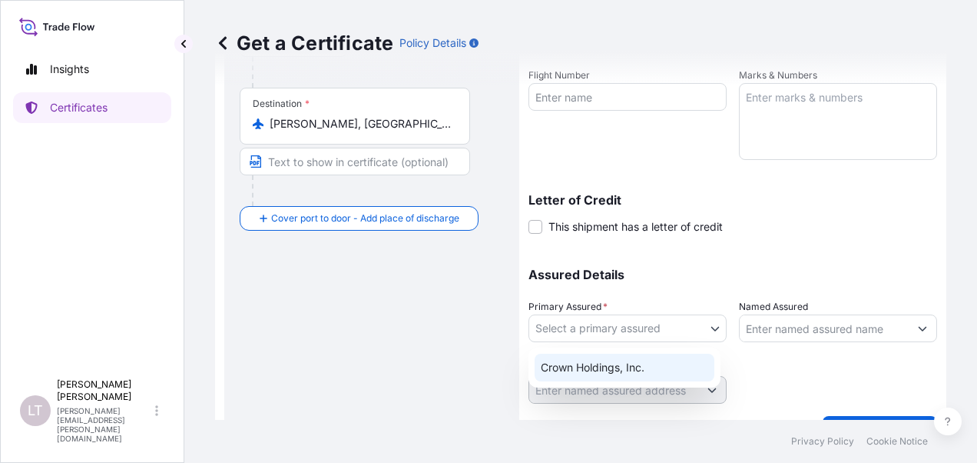
click at [581, 367] on div "Crown Holdings, Inc." at bounding box center [625, 367] width 180 height 28
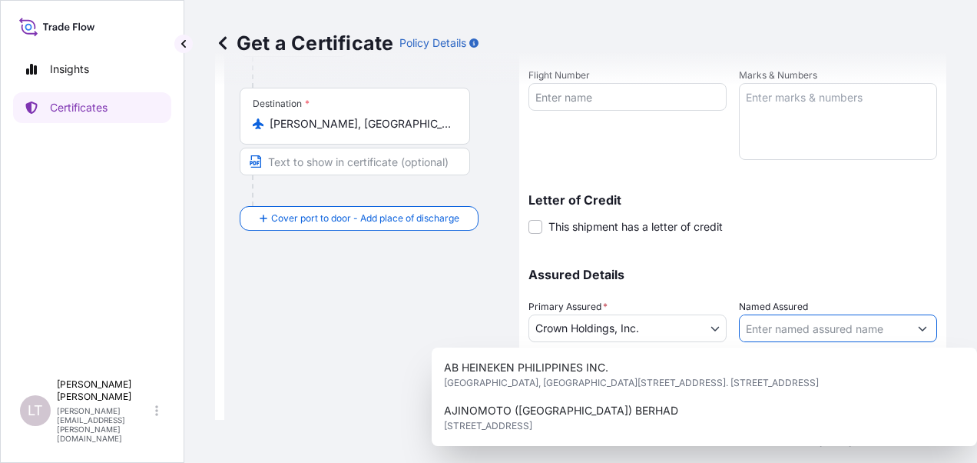
click at [820, 330] on input "Named Assured" at bounding box center [824, 328] width 169 height 28
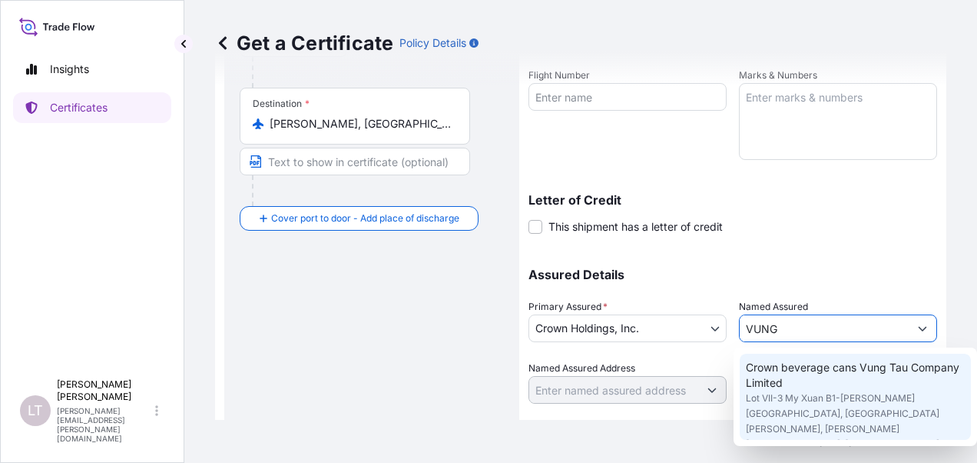
click at [819, 380] on span "Crown beverage cans Vung Tau Company Limited" at bounding box center [855, 375] width 219 height 31
type input "Crown beverage cans Vung Tau Company Limited"
type input "Lot VII-3 My Xuan B1-Tien Hung Industrial Park, My Xuan ward, Phu My Town"
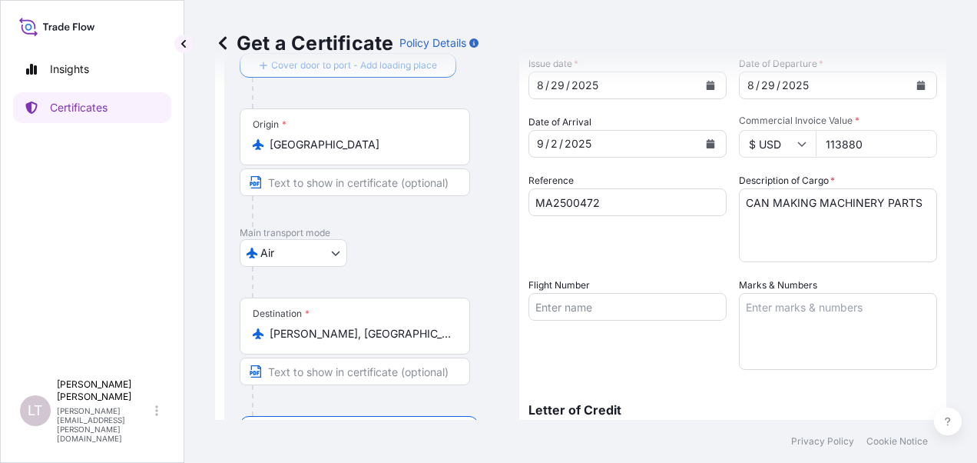
scroll to position [343, 0]
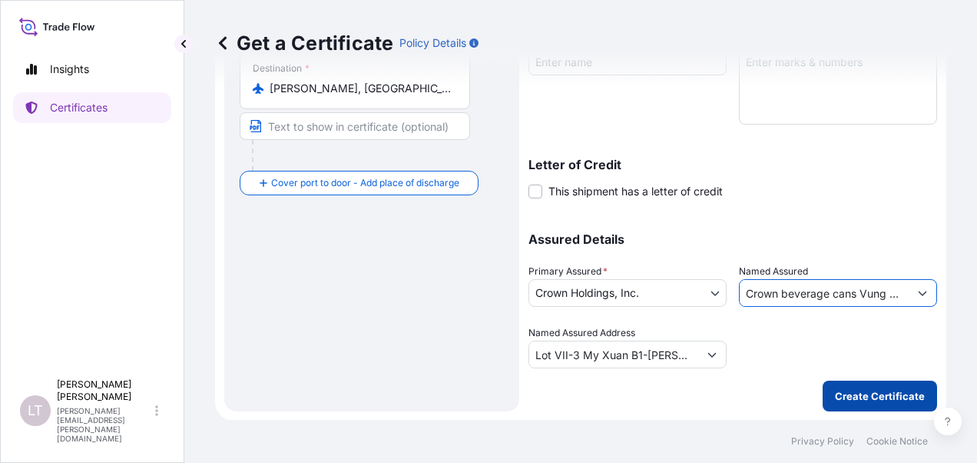
type input "Crown beverage cans Vung Tau Company Limited"
click at [861, 392] on p "Create Certificate" at bounding box center [880, 395] width 90 height 15
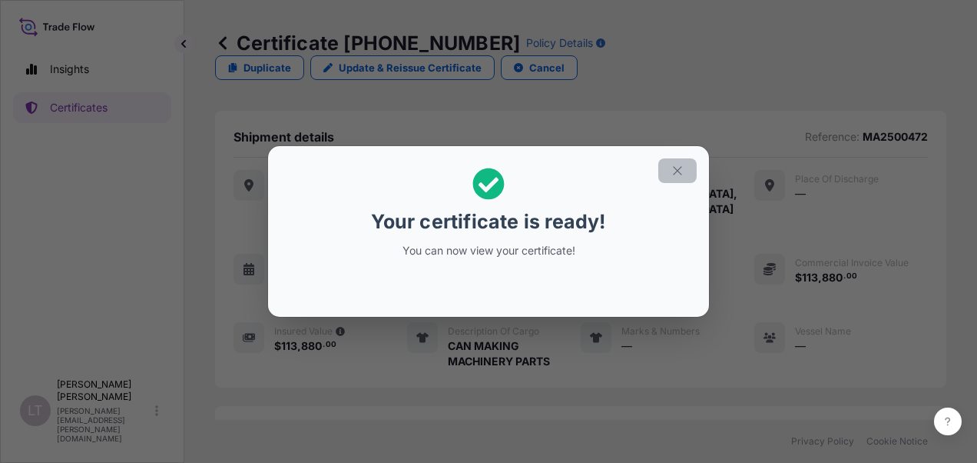
click at [681, 173] on icon "button" at bounding box center [678, 171] width 14 height 14
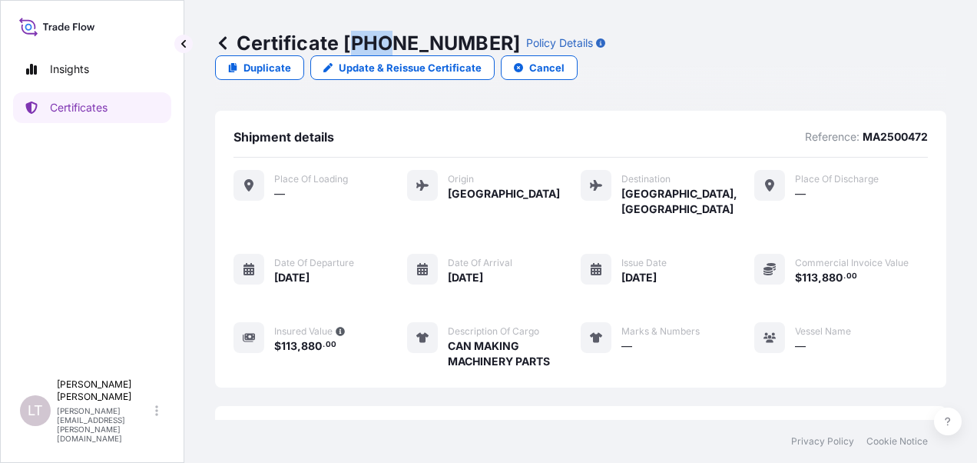
drag, startPoint x: 350, startPoint y: 45, endPoint x: 387, endPoint y: 39, distance: 36.5
click at [387, 39] on p "Certificate 31483-333-1" at bounding box center [367, 43] width 305 height 25
drag, startPoint x: 387, startPoint y: 39, endPoint x: 463, endPoint y: 45, distance: 77.1
click at [463, 45] on p "Certificate 31483-333-1" at bounding box center [367, 43] width 305 height 25
copy p "31483-333-1"
